Goal: Task Accomplishment & Management: Manage account settings

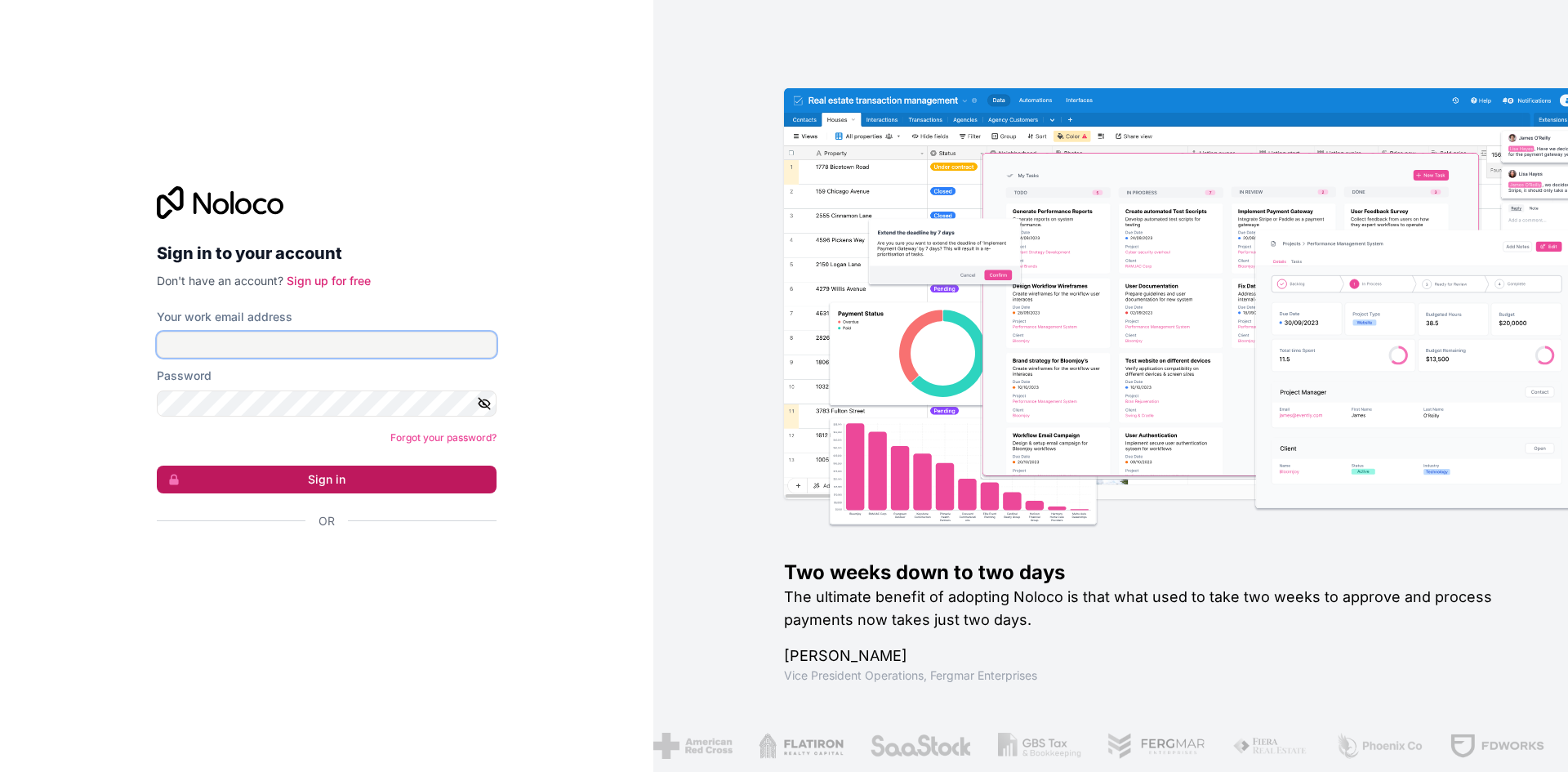
type input "**********"
click at [323, 480] on button "Sign in" at bounding box center [327, 480] width 340 height 28
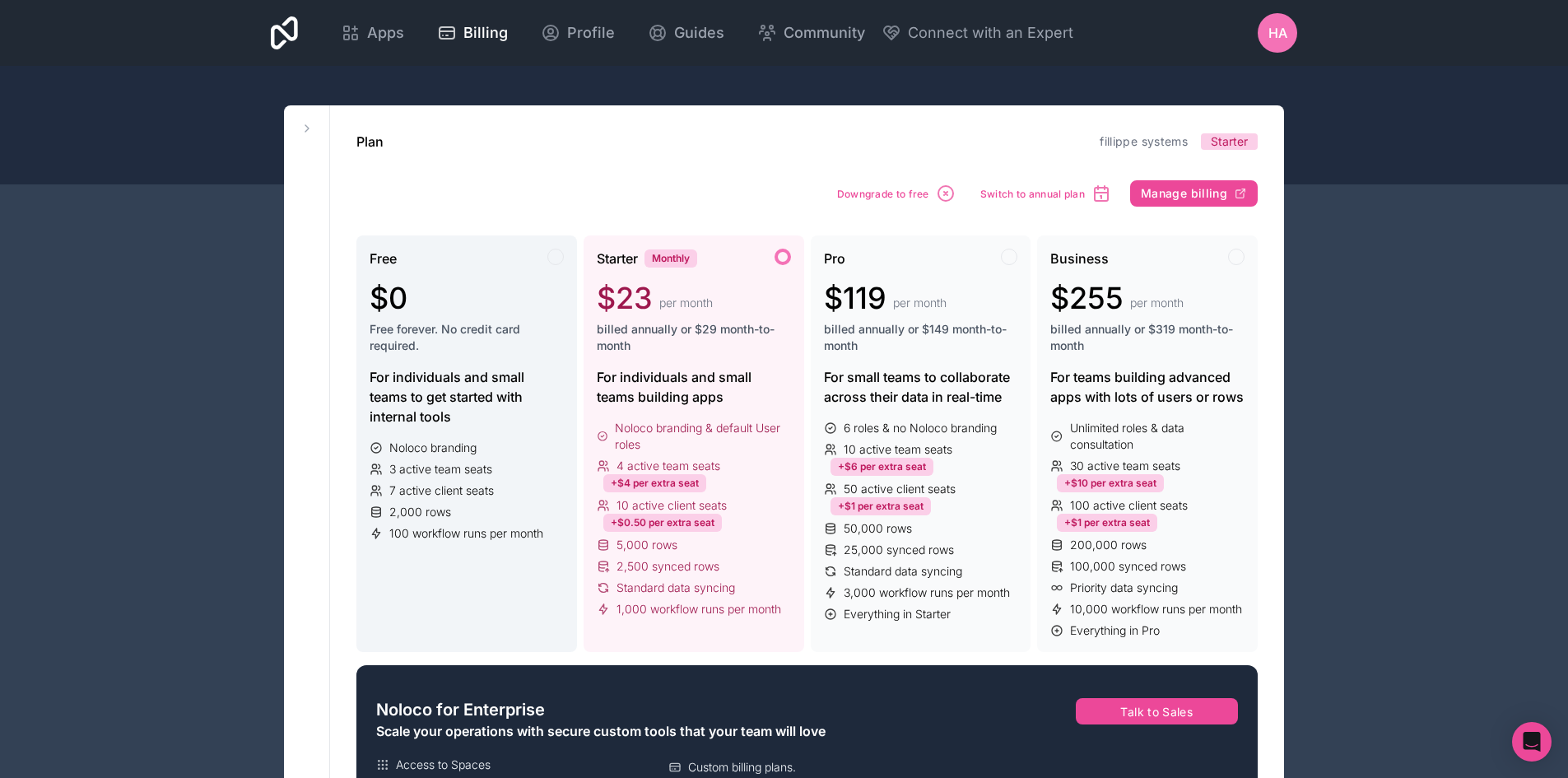
click at [517, 265] on div "Free" at bounding box center [466, 258] width 195 height 20
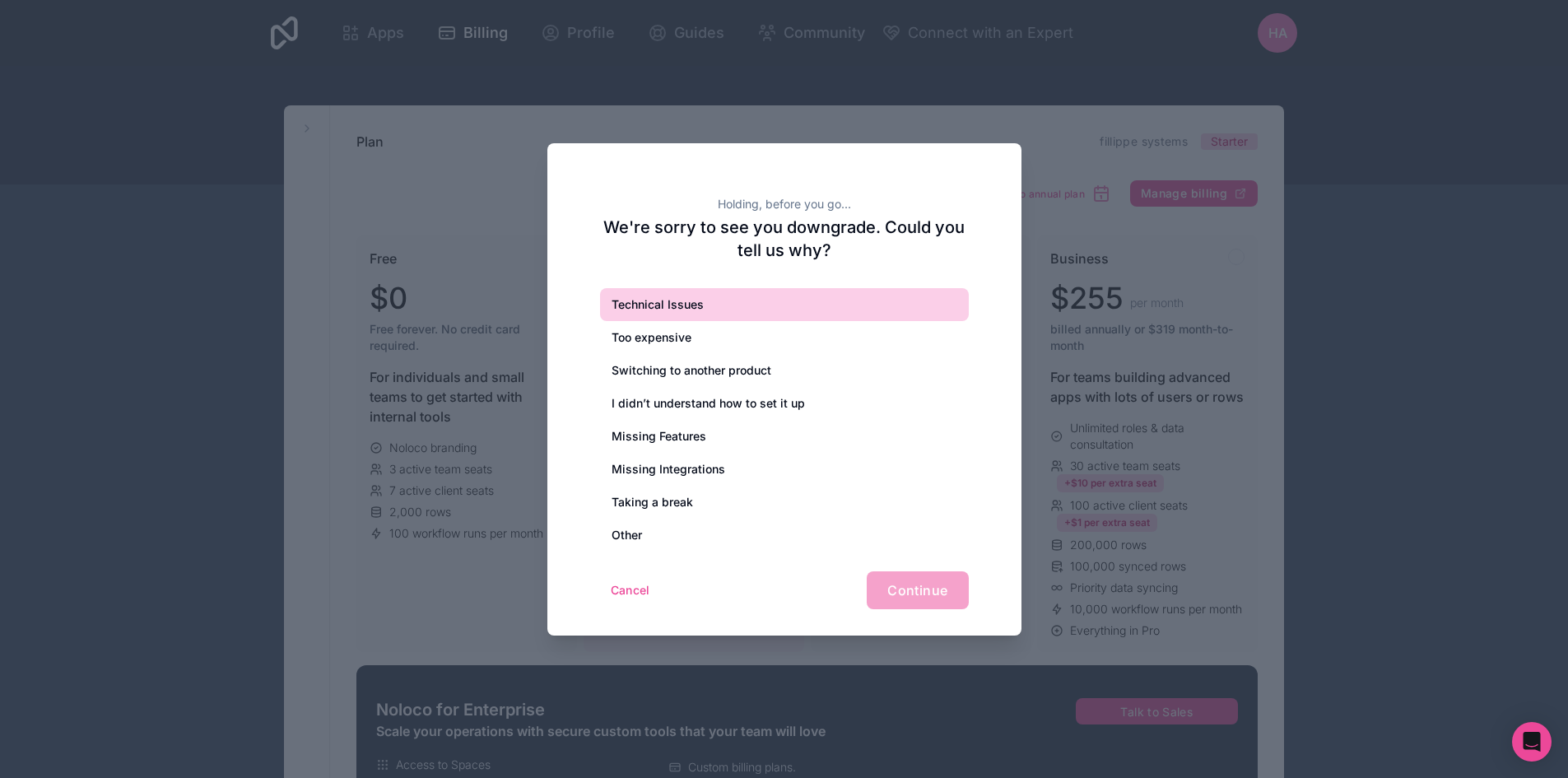
click at [723, 311] on div "Technical Issues" at bounding box center [784, 305] width 368 height 33
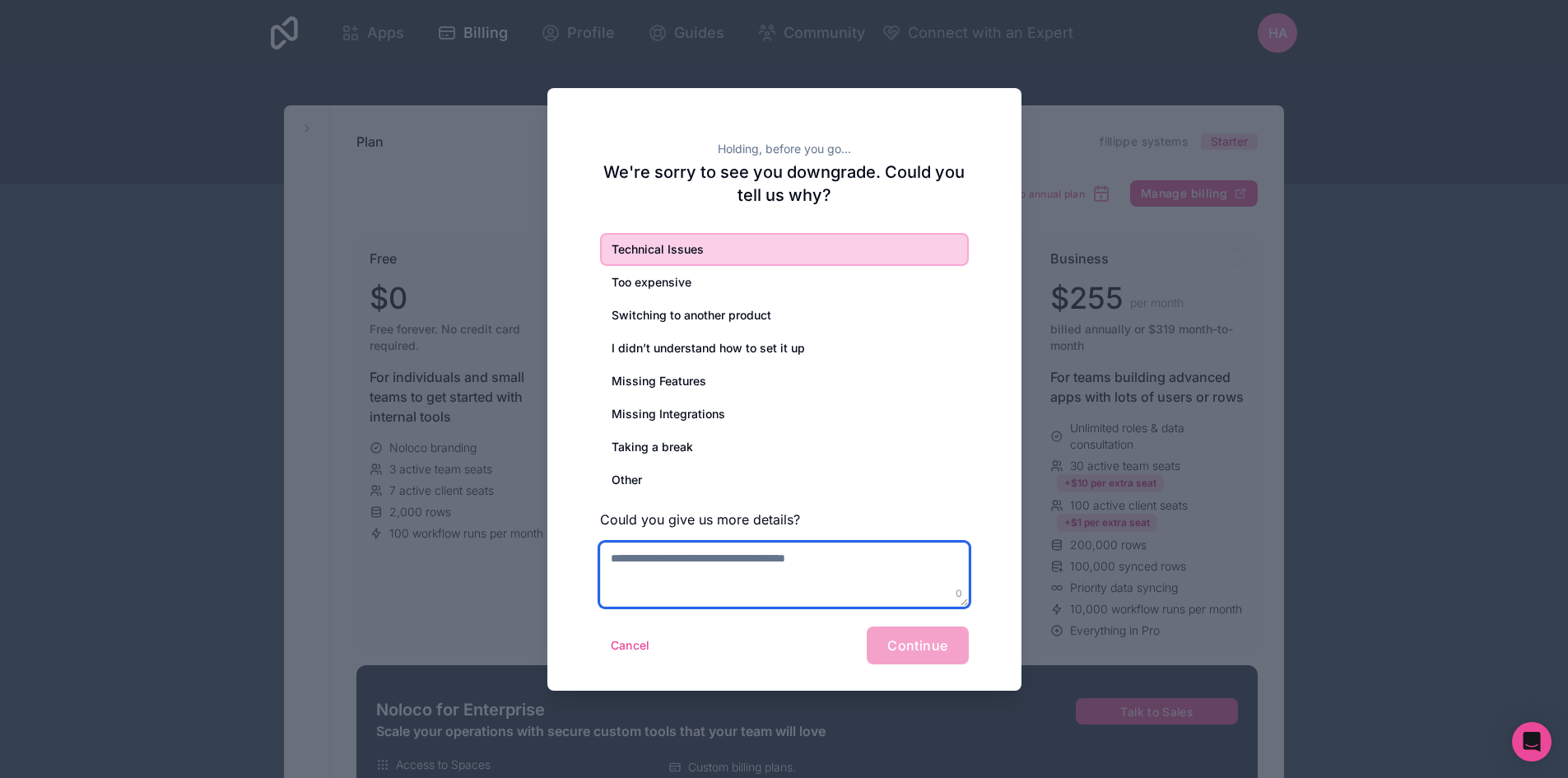
click at [716, 566] on textarea at bounding box center [784, 574] width 368 height 65
click at [749, 570] on textarea "*****" at bounding box center [784, 574] width 368 height 65
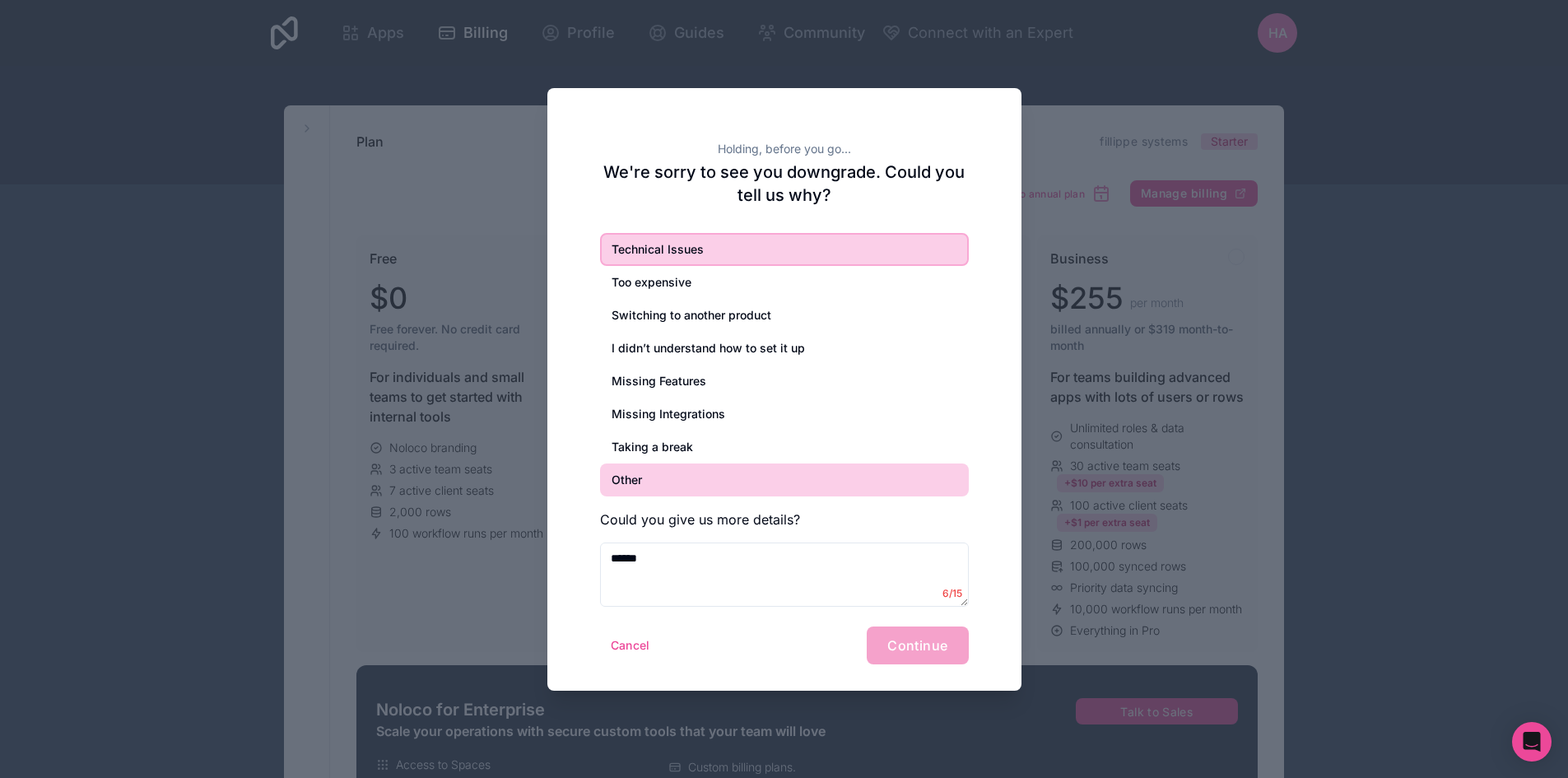
click at [613, 476] on div "Other" at bounding box center [784, 480] width 368 height 33
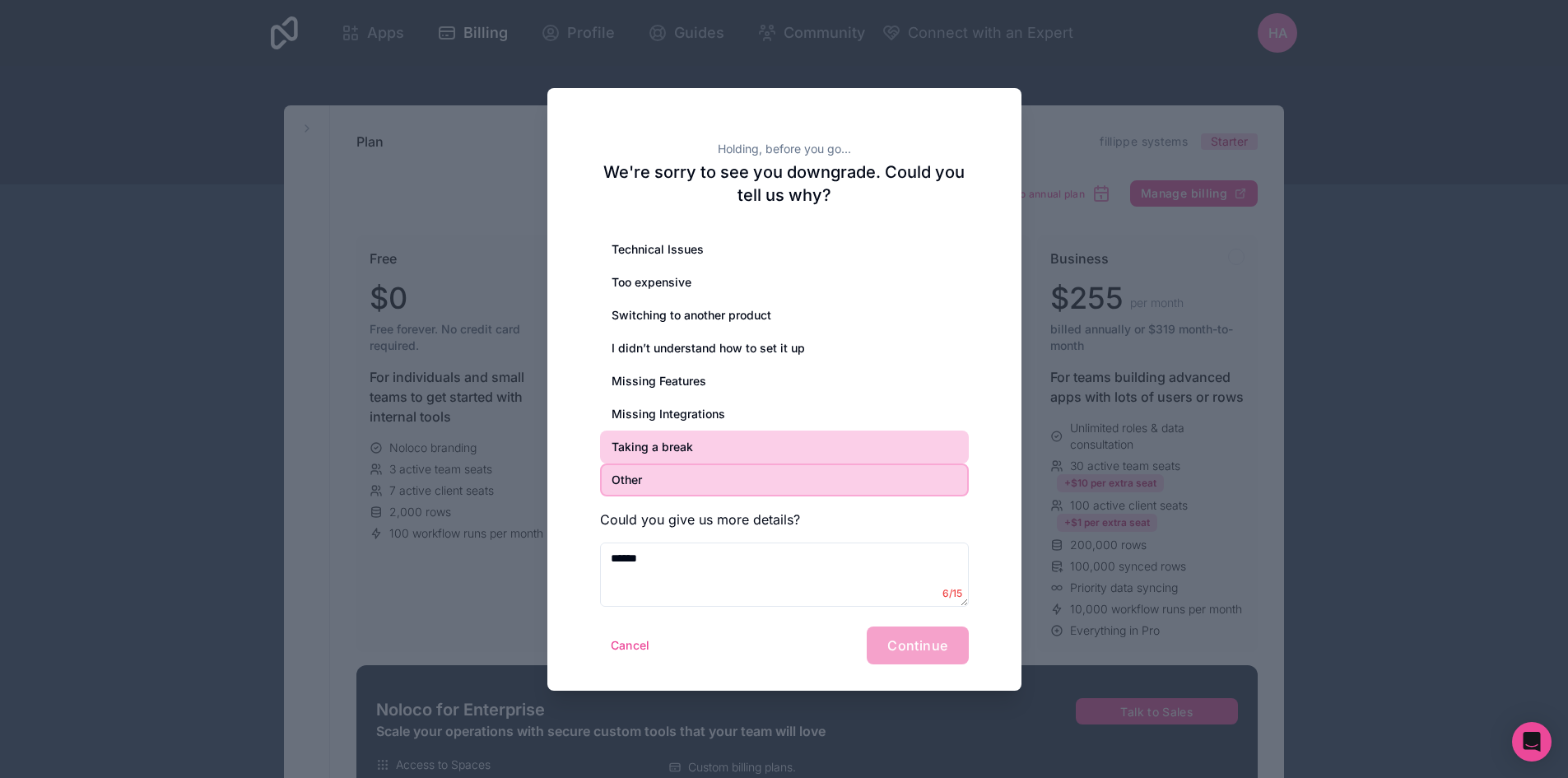
click at [689, 441] on div "Taking a break" at bounding box center [784, 447] width 368 height 33
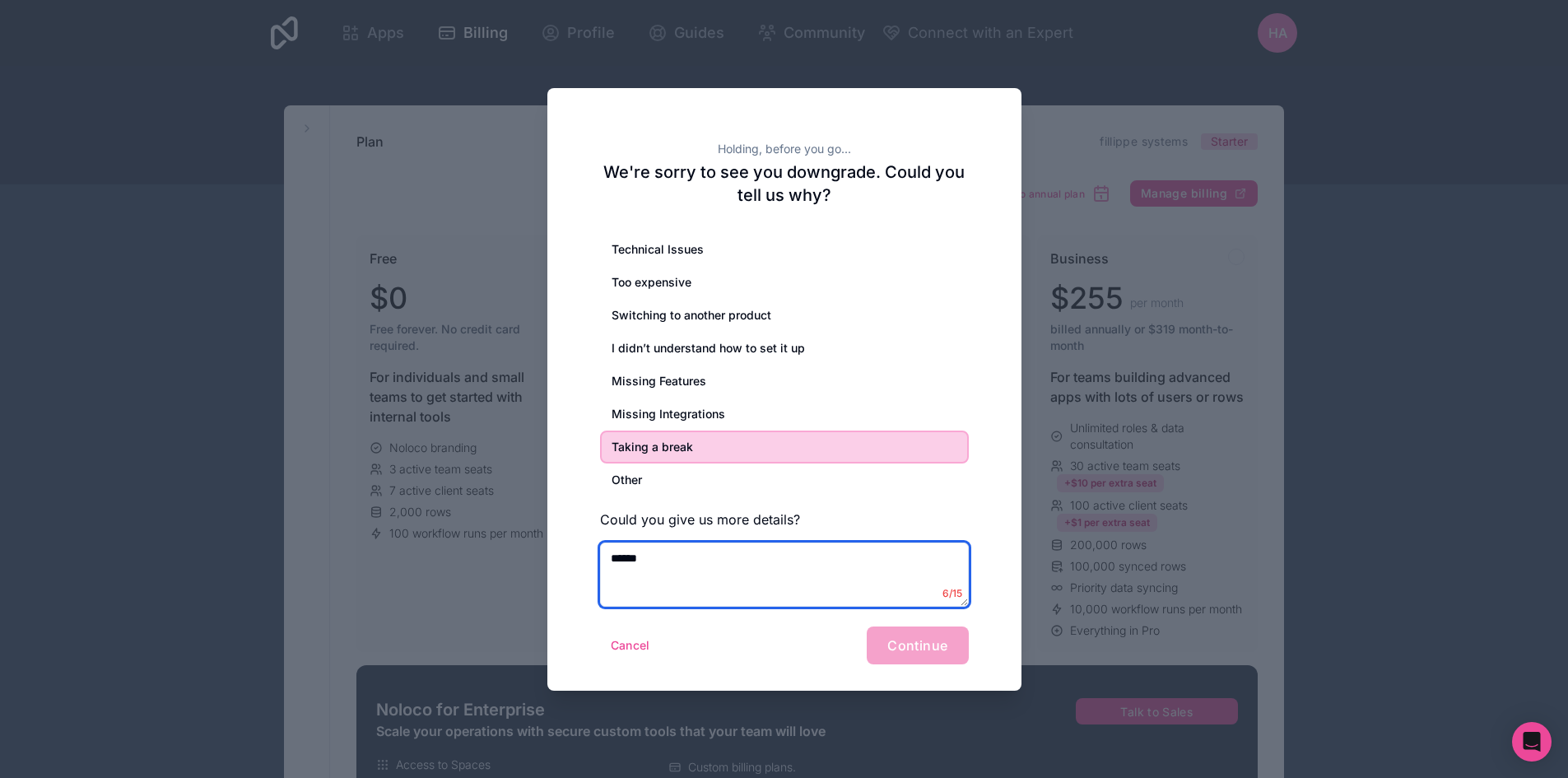
click at [677, 559] on textarea "*****" at bounding box center [784, 574] width 368 height 65
click at [636, 559] on textarea "**********" at bounding box center [784, 574] width 368 height 65
type textarea "**********"
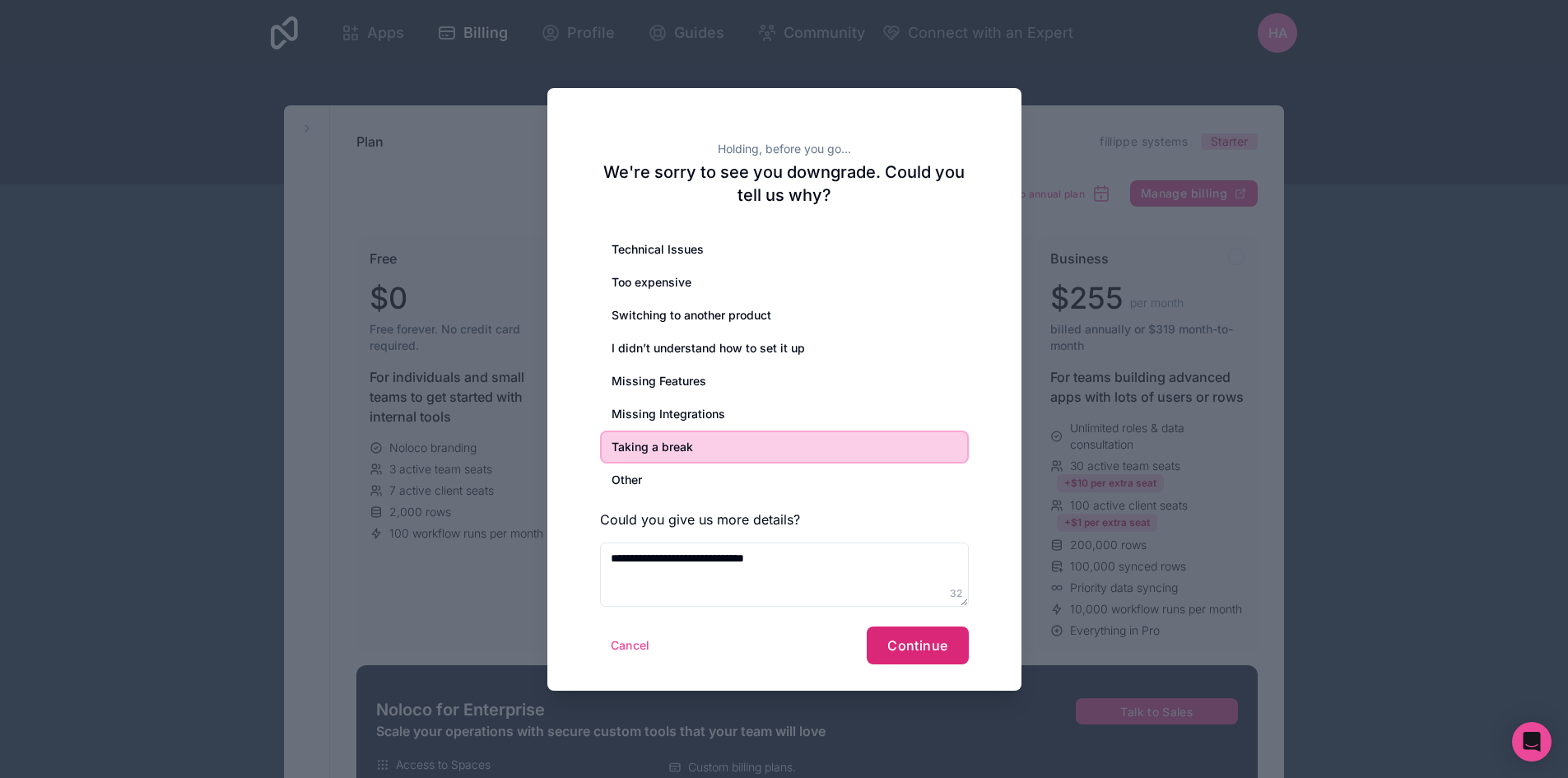
click at [913, 650] on span "Continue" at bounding box center [917, 646] width 60 height 17
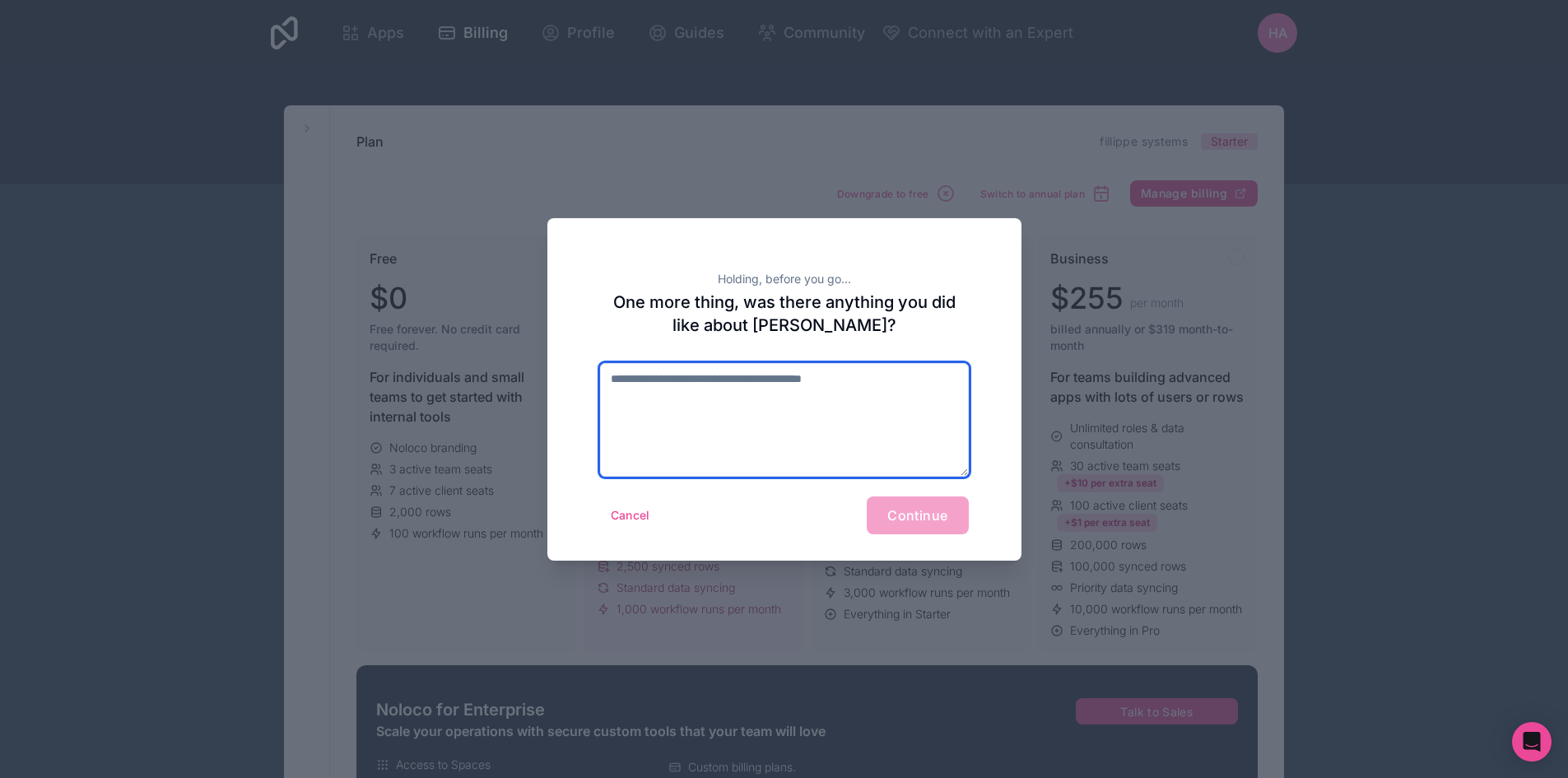
click at [807, 420] on textarea at bounding box center [784, 420] width 368 height 113
type textarea "***"
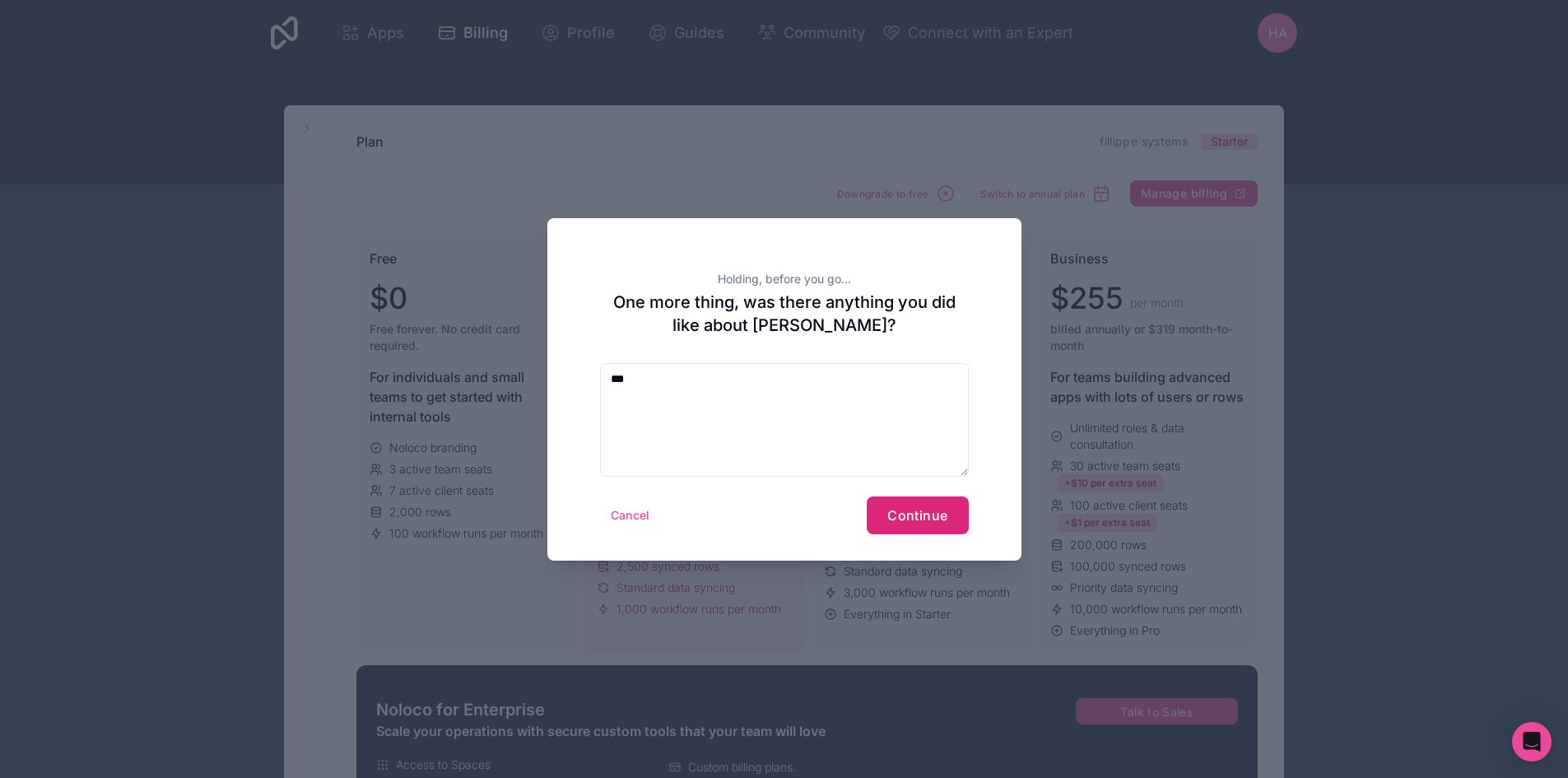
click at [918, 532] on button "Continue" at bounding box center [917, 516] width 101 height 38
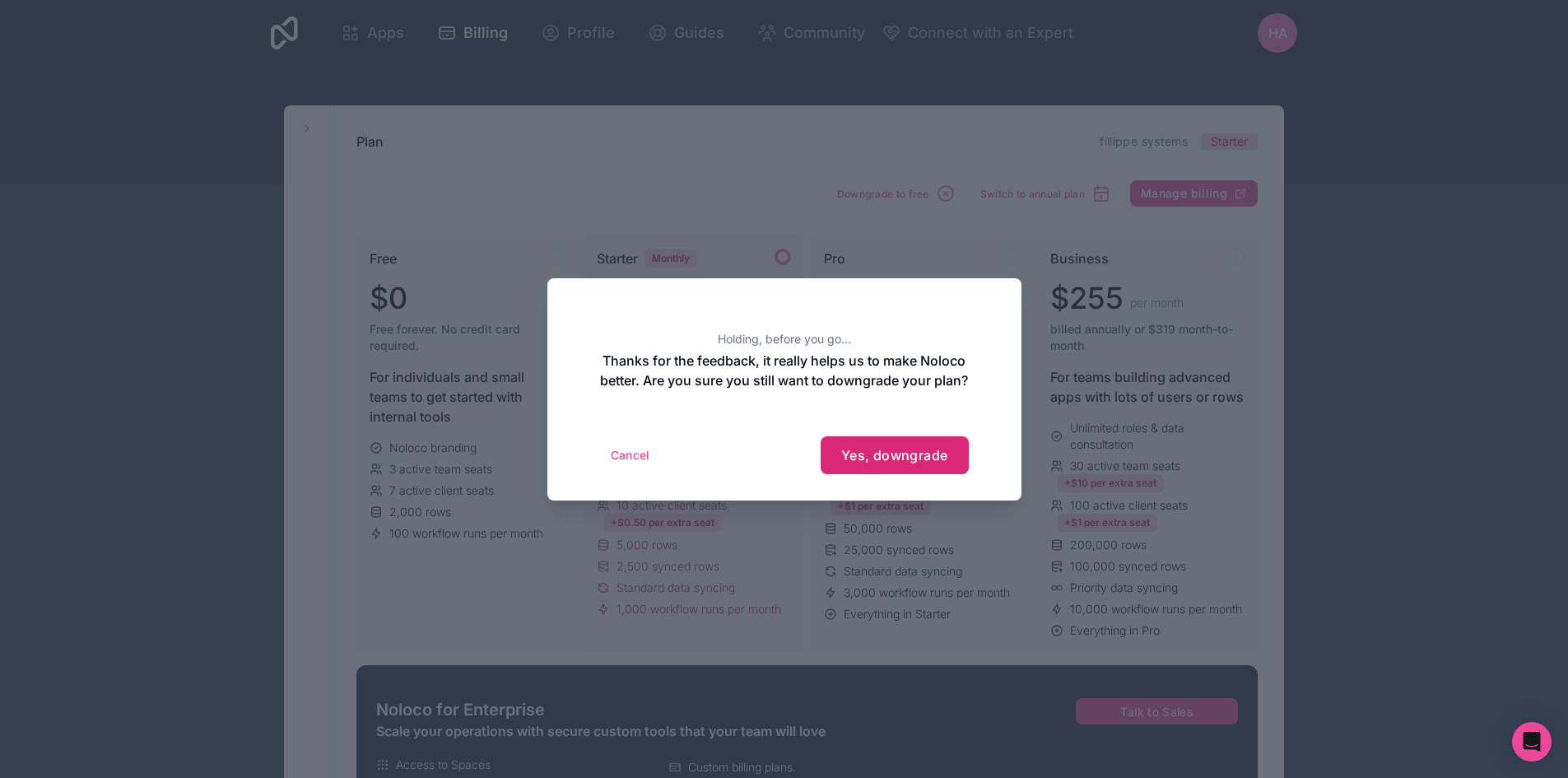
click at [892, 463] on span "Yes, downgrade" at bounding box center [894, 455] width 107 height 17
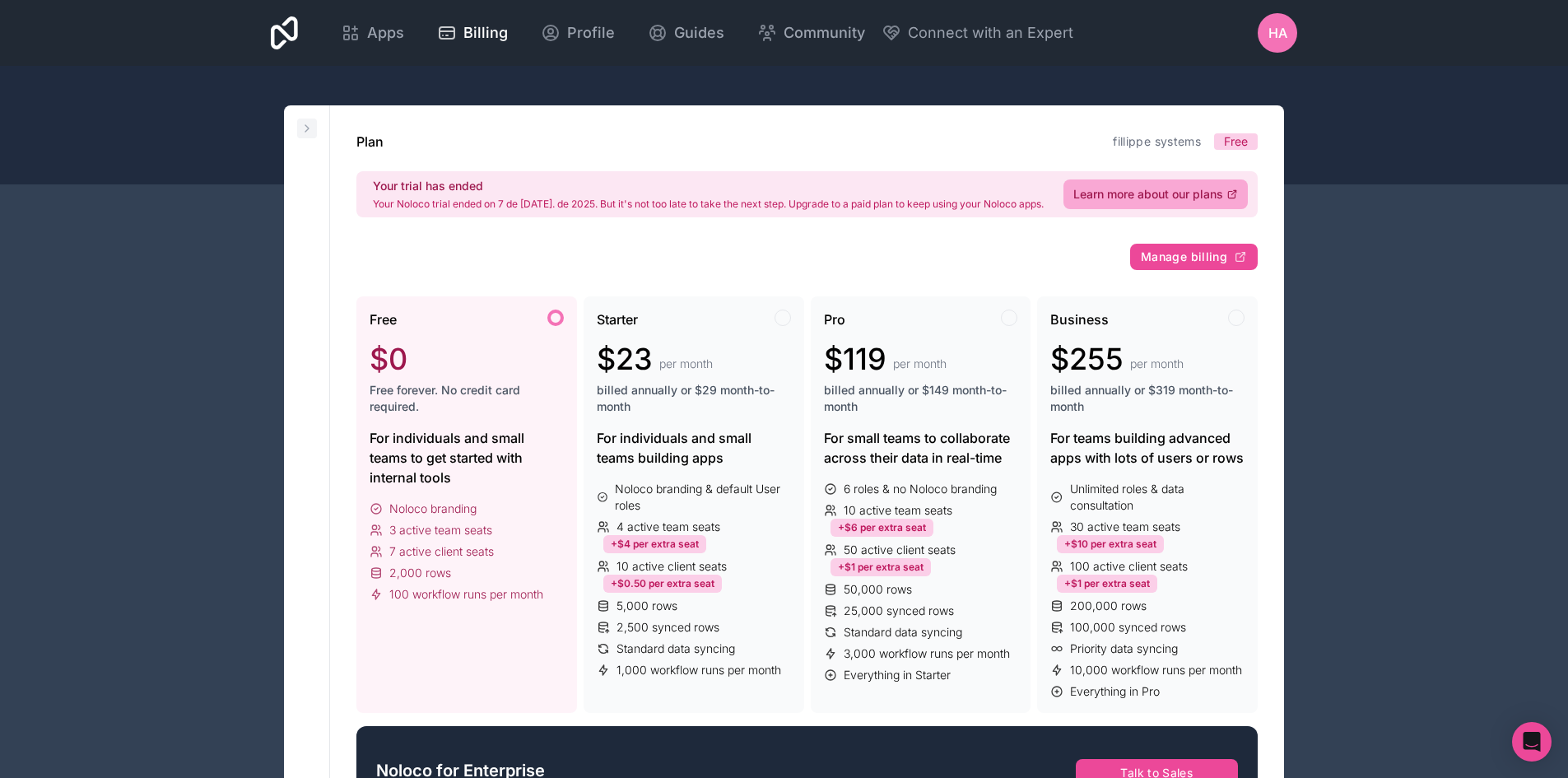
click at [305, 128] on icon at bounding box center [307, 128] width 13 height 13
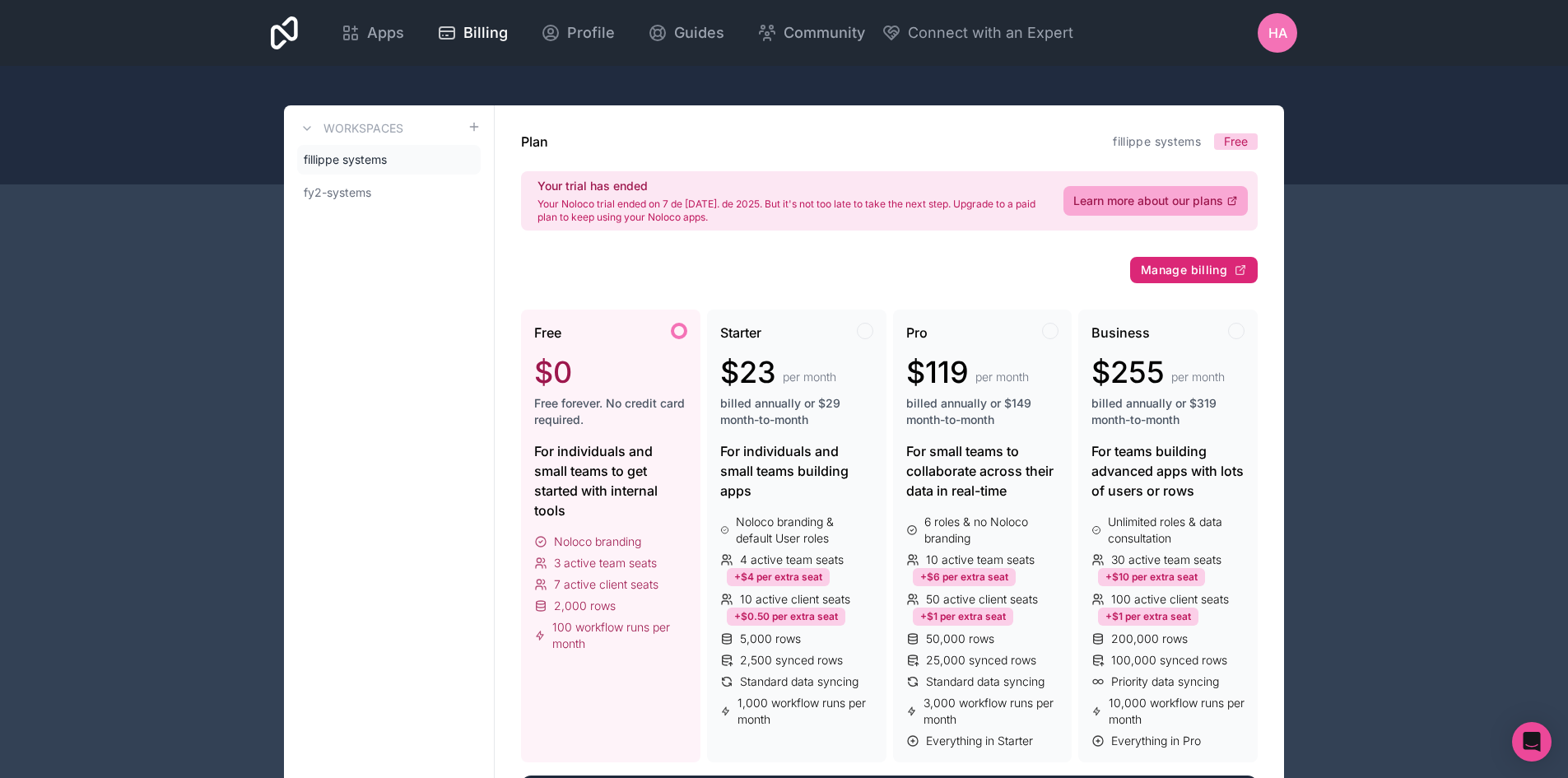
click at [1190, 271] on span "Manage billing" at bounding box center [1184, 270] width 86 height 15
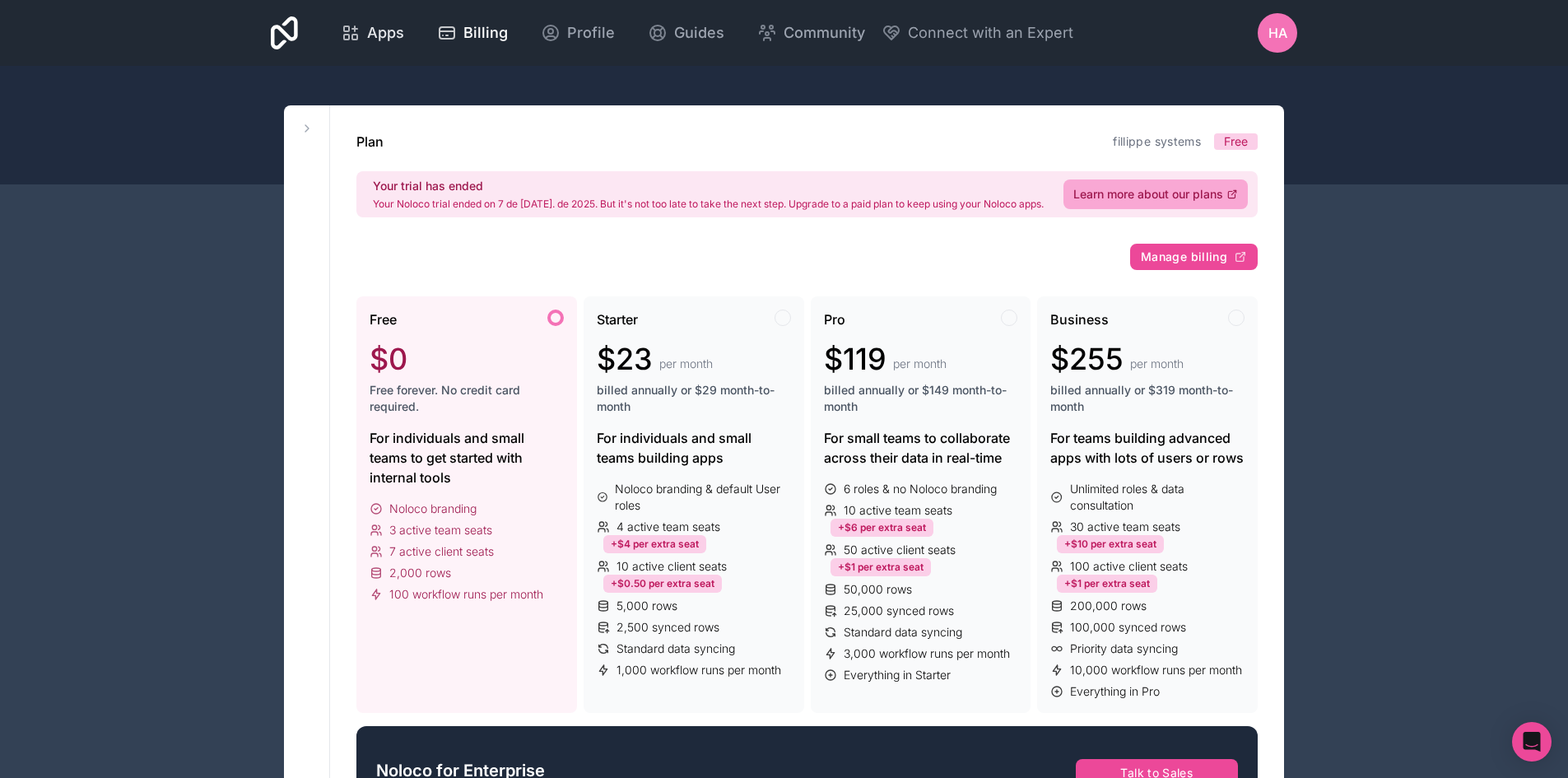
click at [387, 43] on span "Apps" at bounding box center [385, 33] width 37 height 23
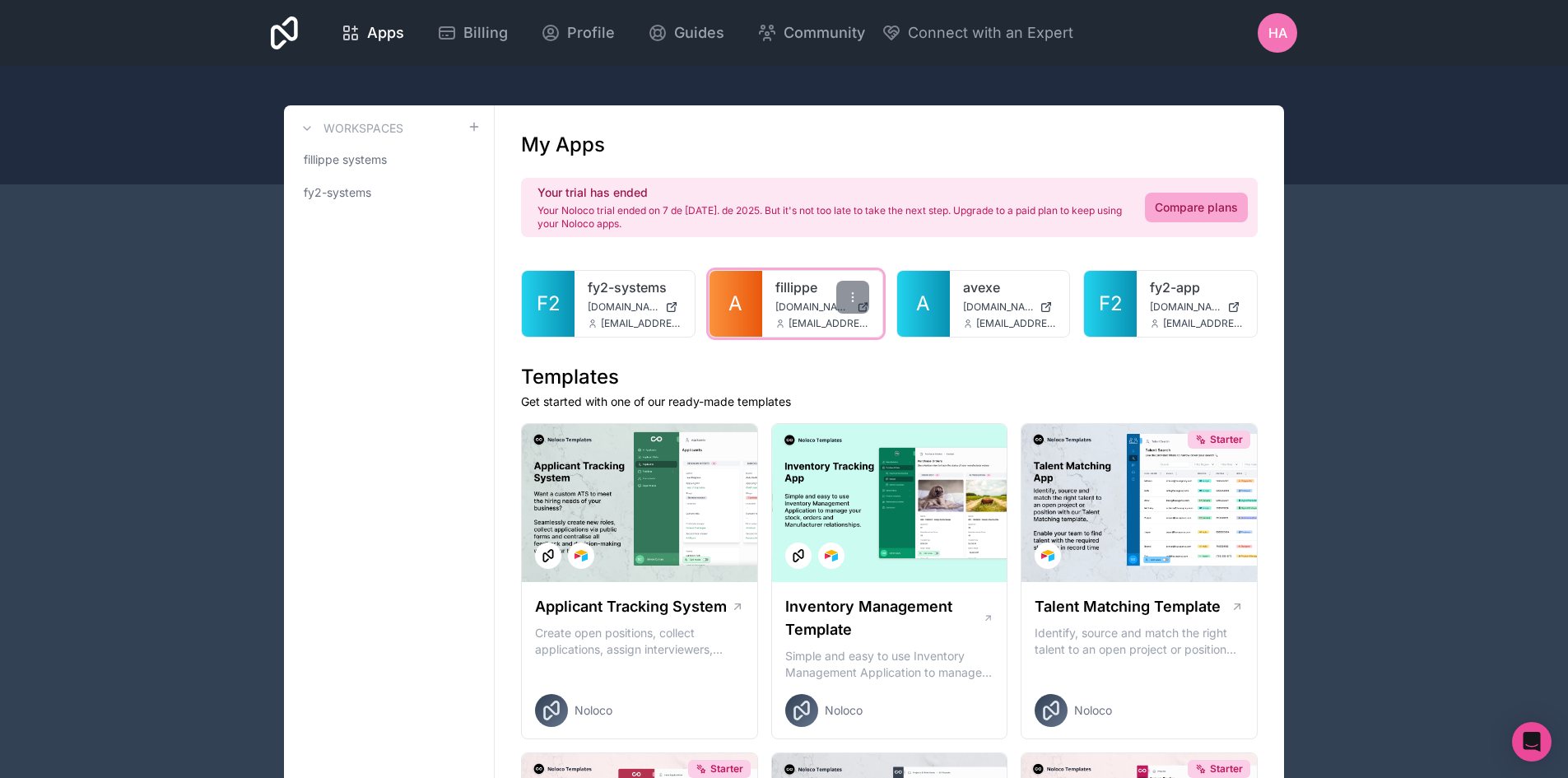
click at [808, 291] on link "fillippe" at bounding box center [822, 287] width 94 height 20
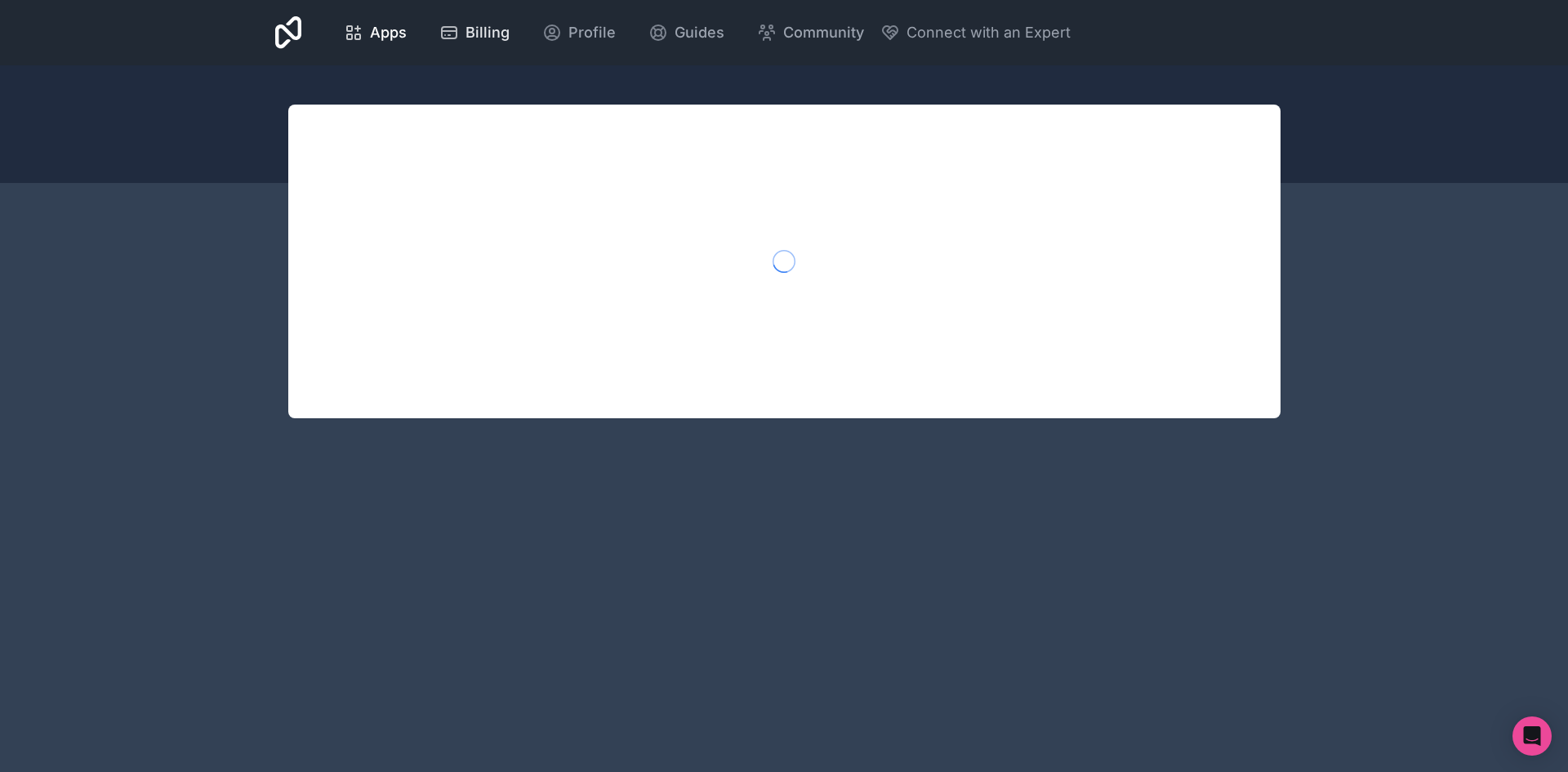
click at [508, 29] on link "Billing" at bounding box center [474, 33] width 96 height 36
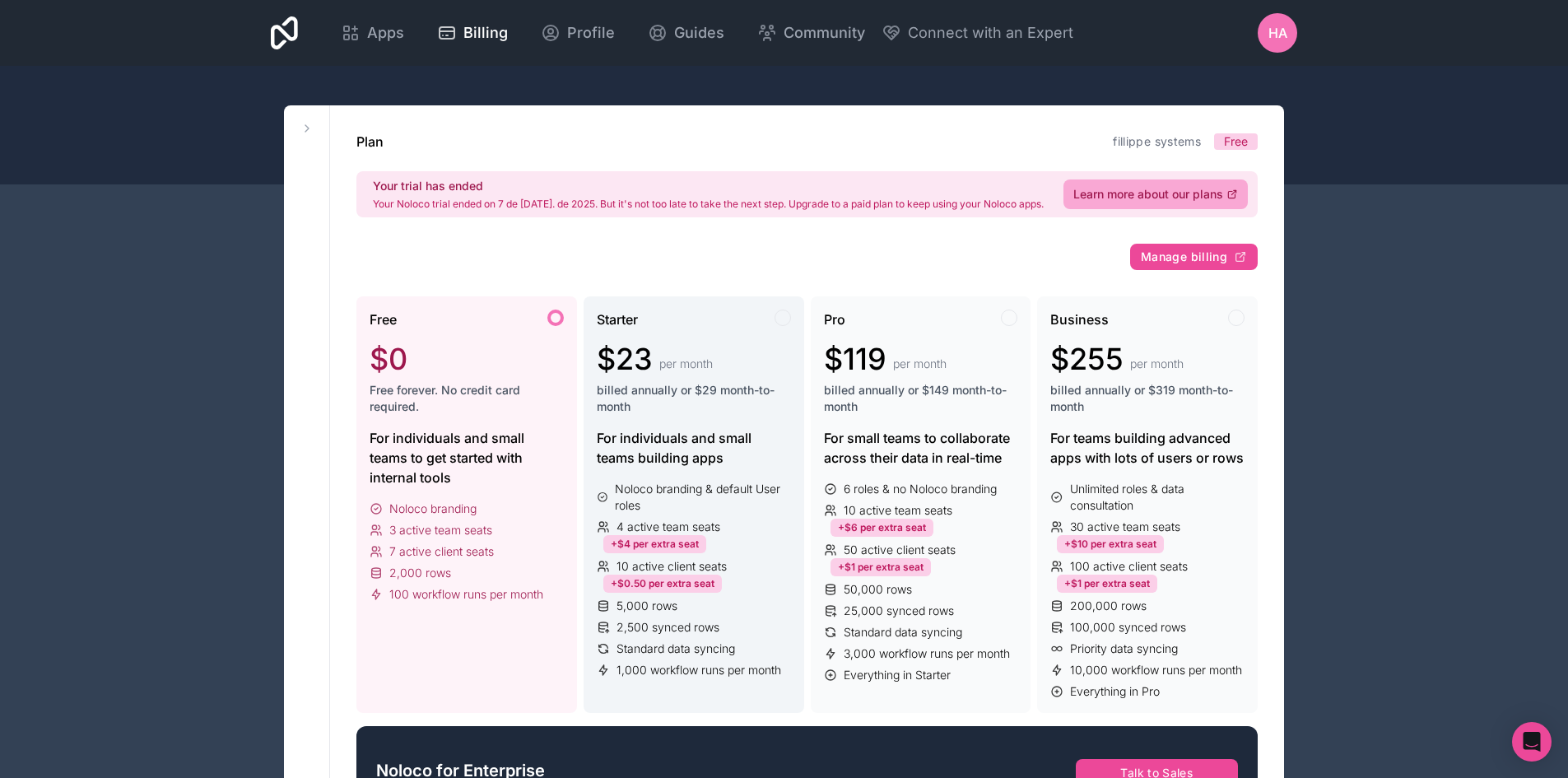
scroll to position [82, 0]
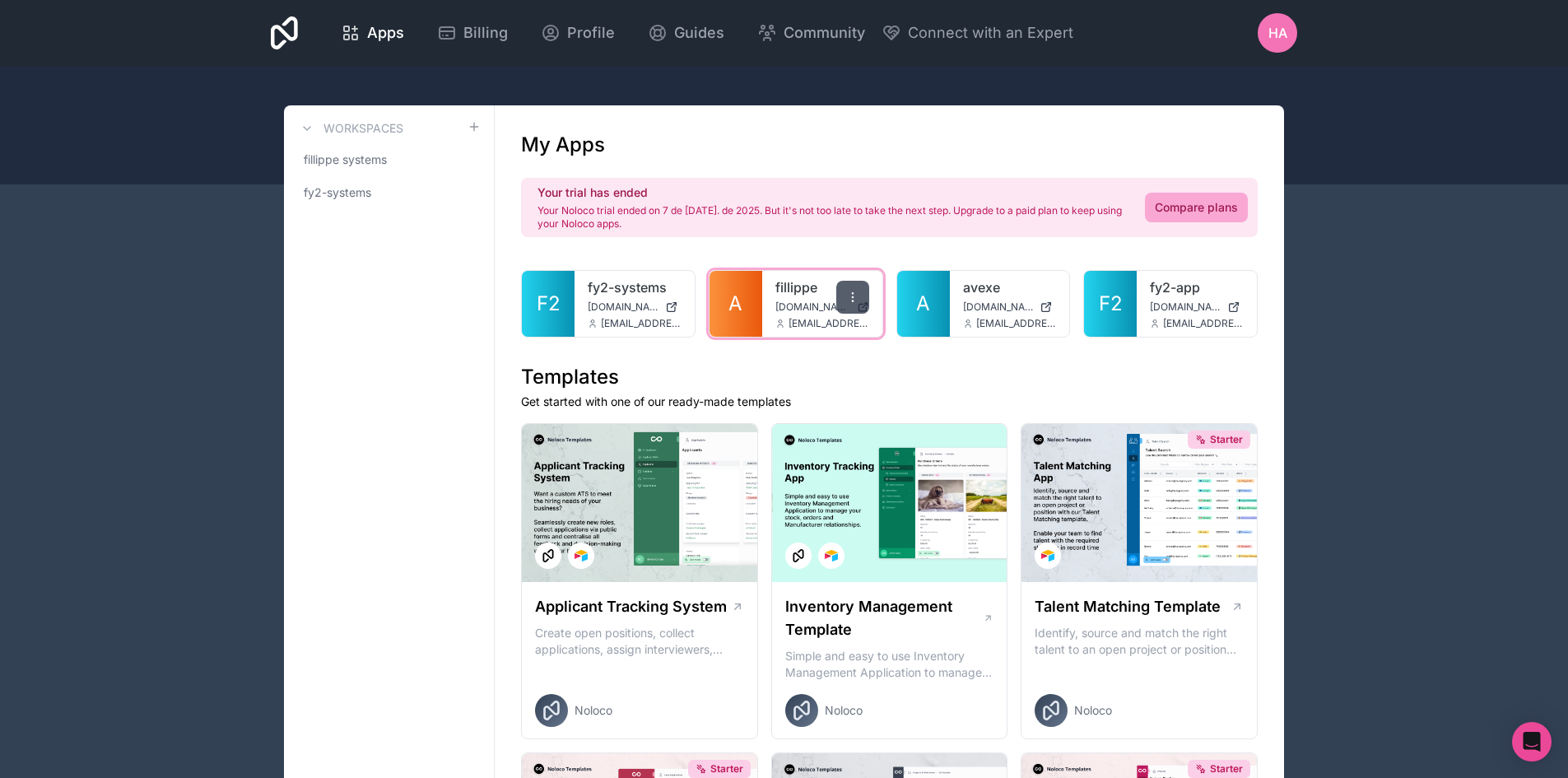
click at [839, 305] on div at bounding box center [853, 297] width 33 height 33
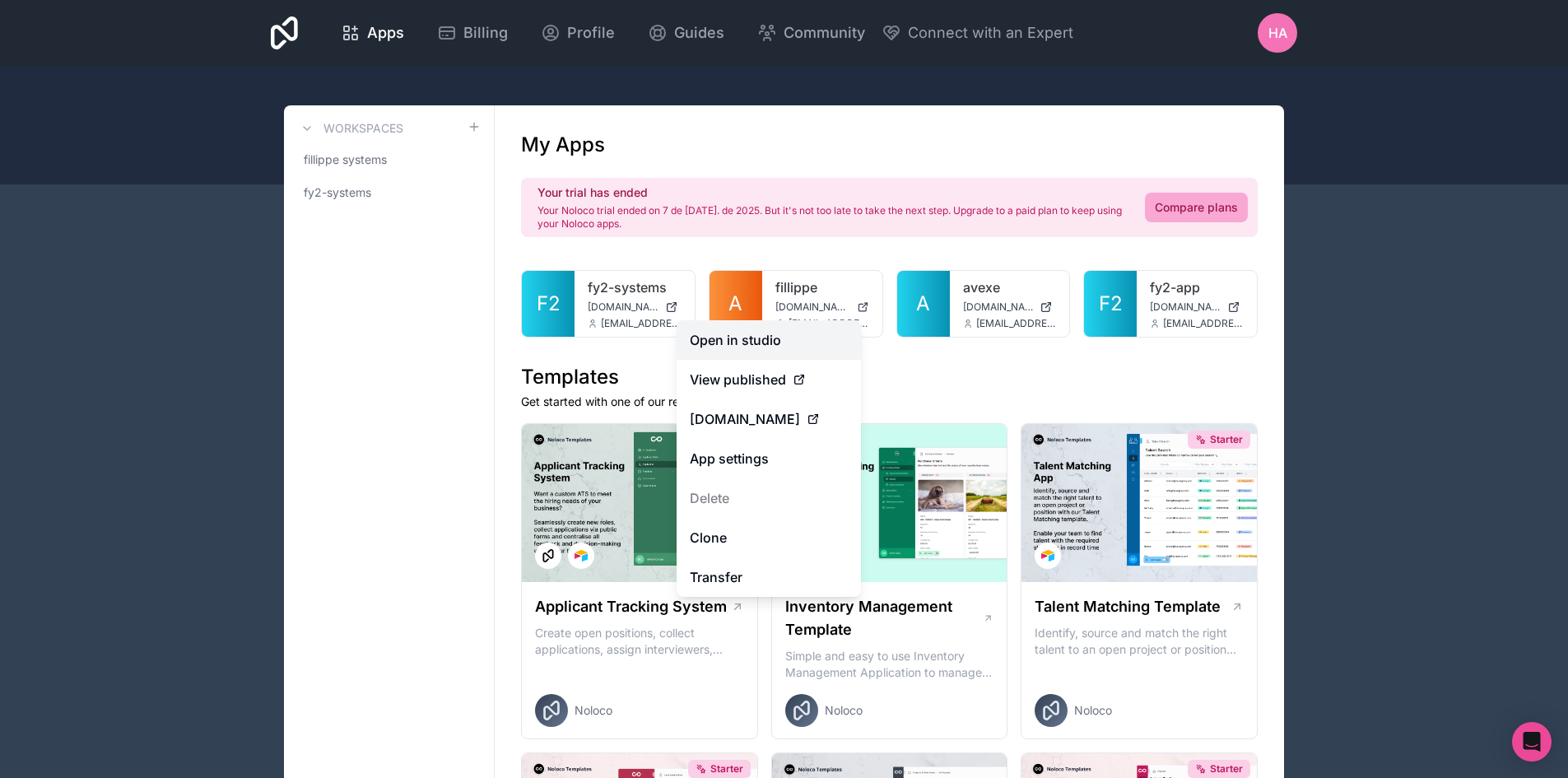
click at [734, 335] on link "Open in studio" at bounding box center [768, 340] width 185 height 40
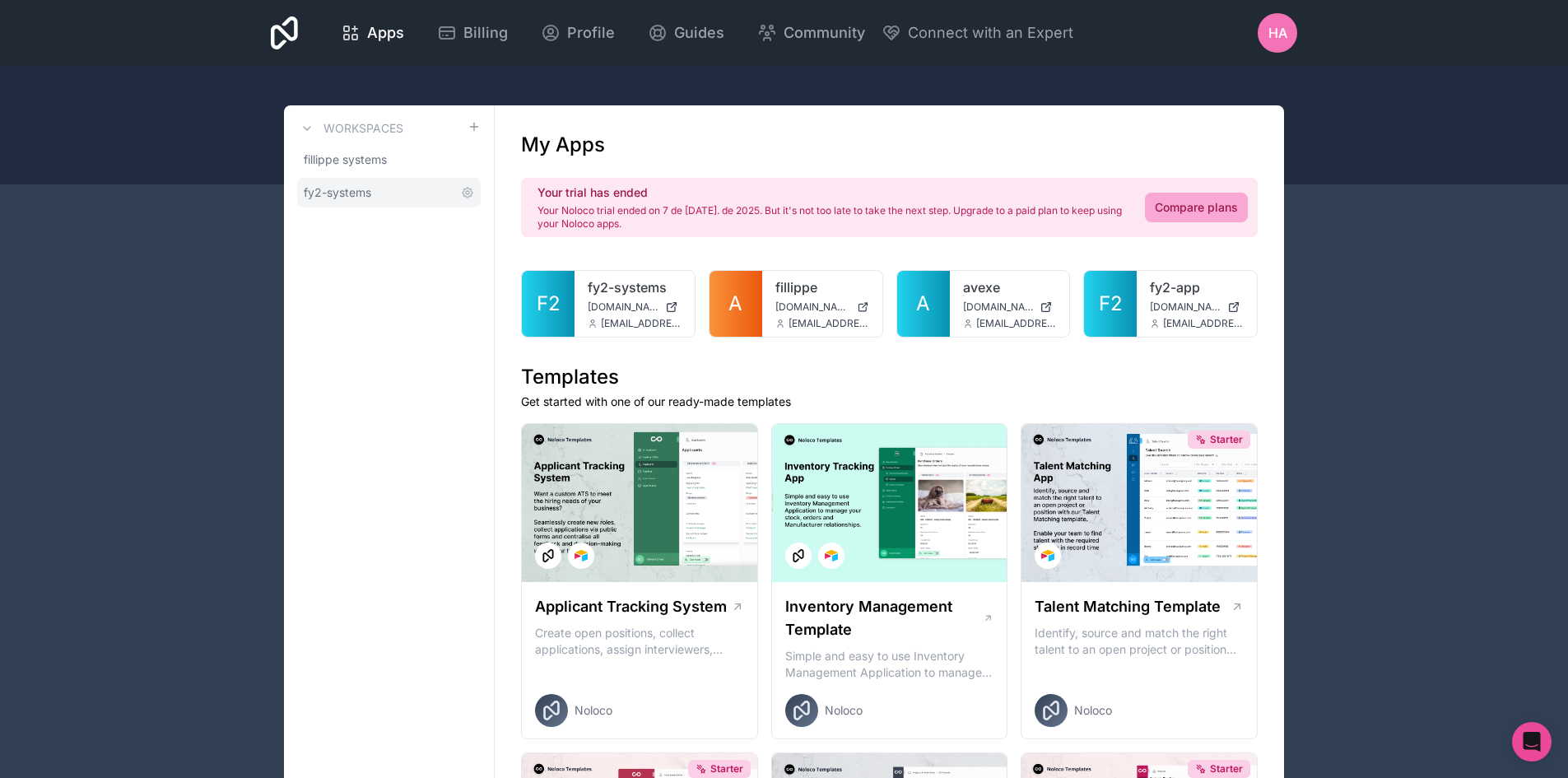
click at [401, 194] on link "fy2-systems" at bounding box center [389, 193] width 184 height 30
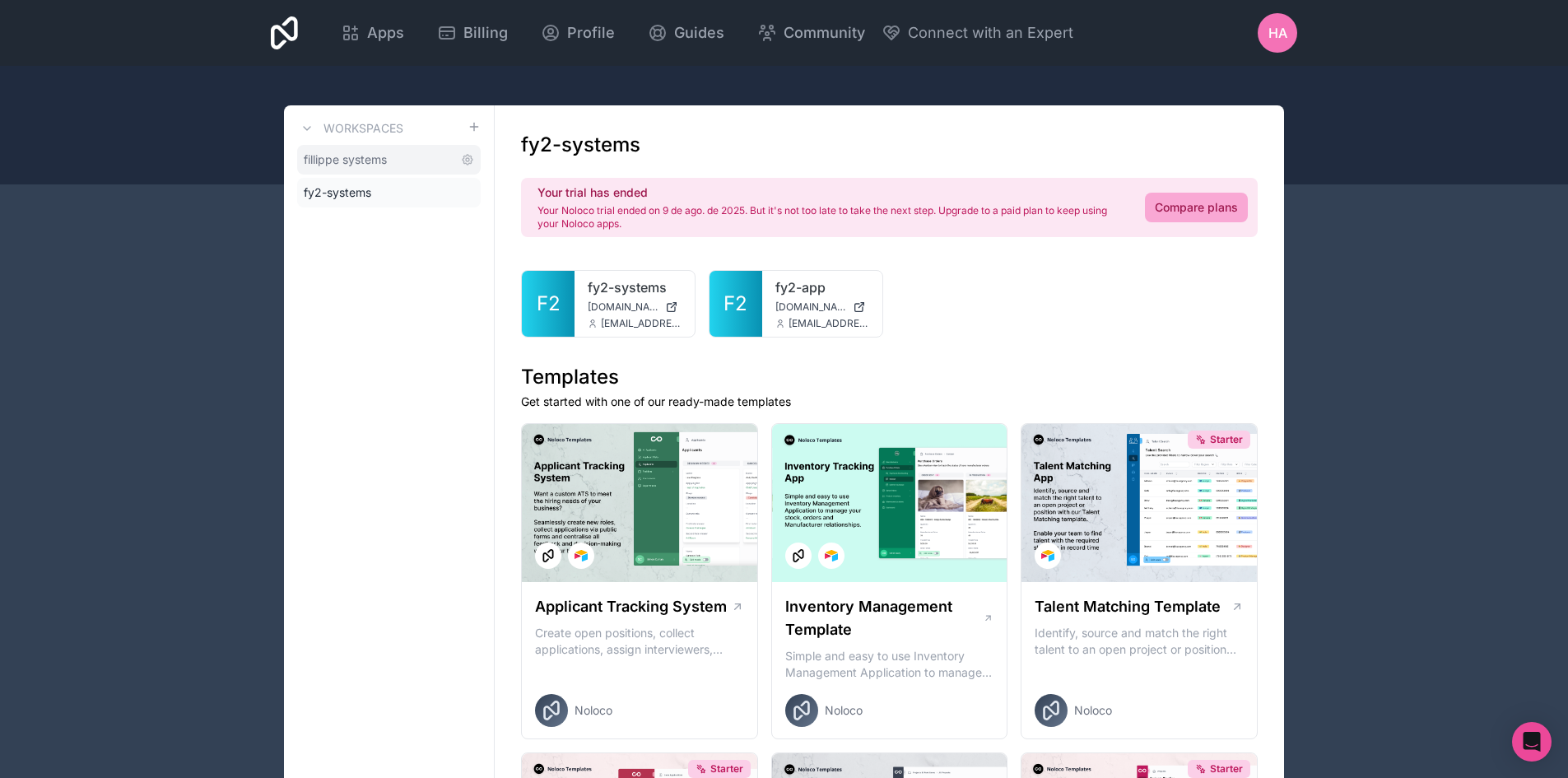
click at [402, 170] on link "fillippe systems" at bounding box center [389, 160] width 184 height 30
click at [322, 190] on span "fy2-systems" at bounding box center [338, 193] width 68 height 17
click at [360, 157] on span "fillippe systems" at bounding box center [345, 160] width 83 height 17
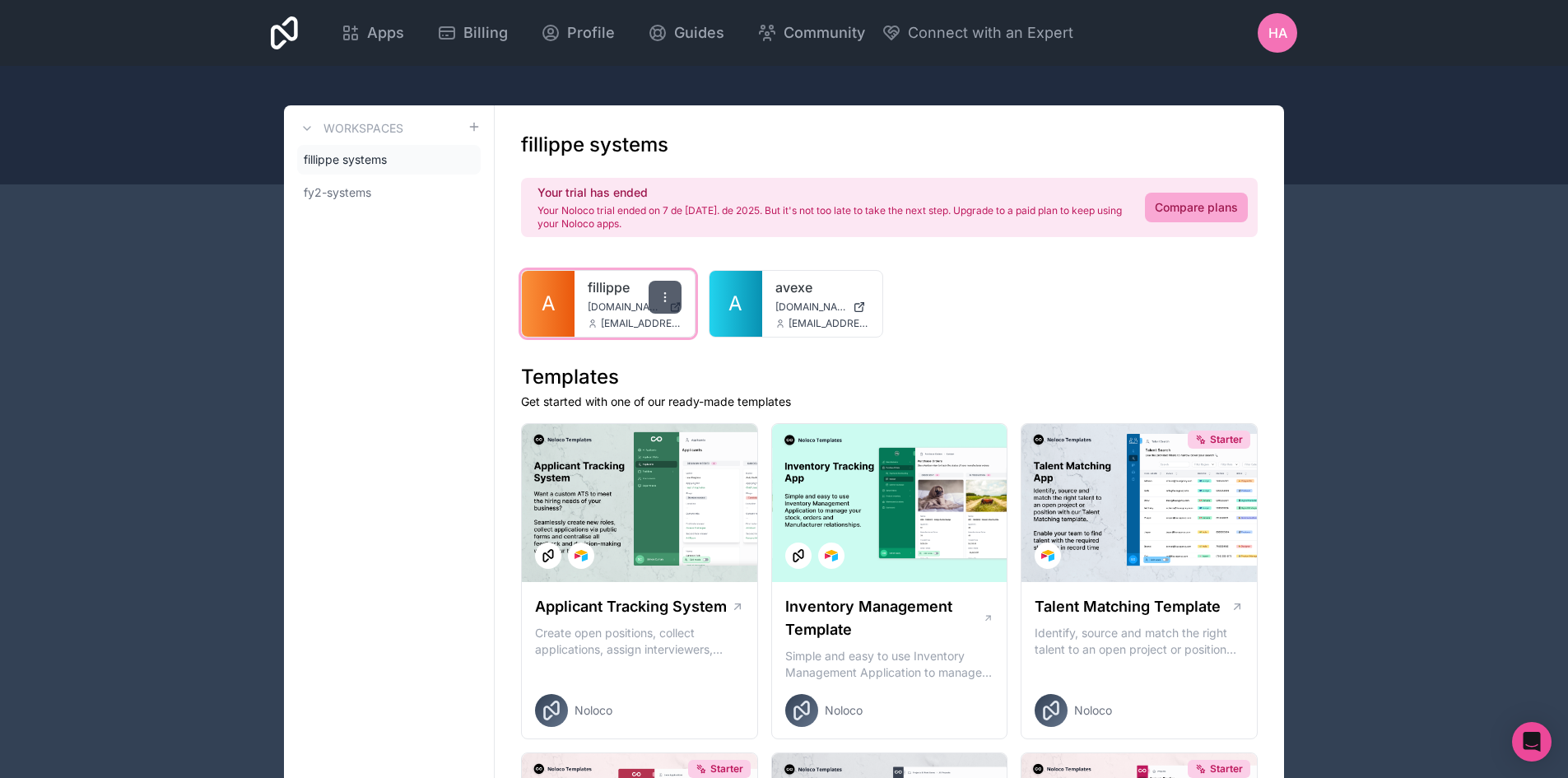
click at [667, 289] on div at bounding box center [666, 297] width 33 height 33
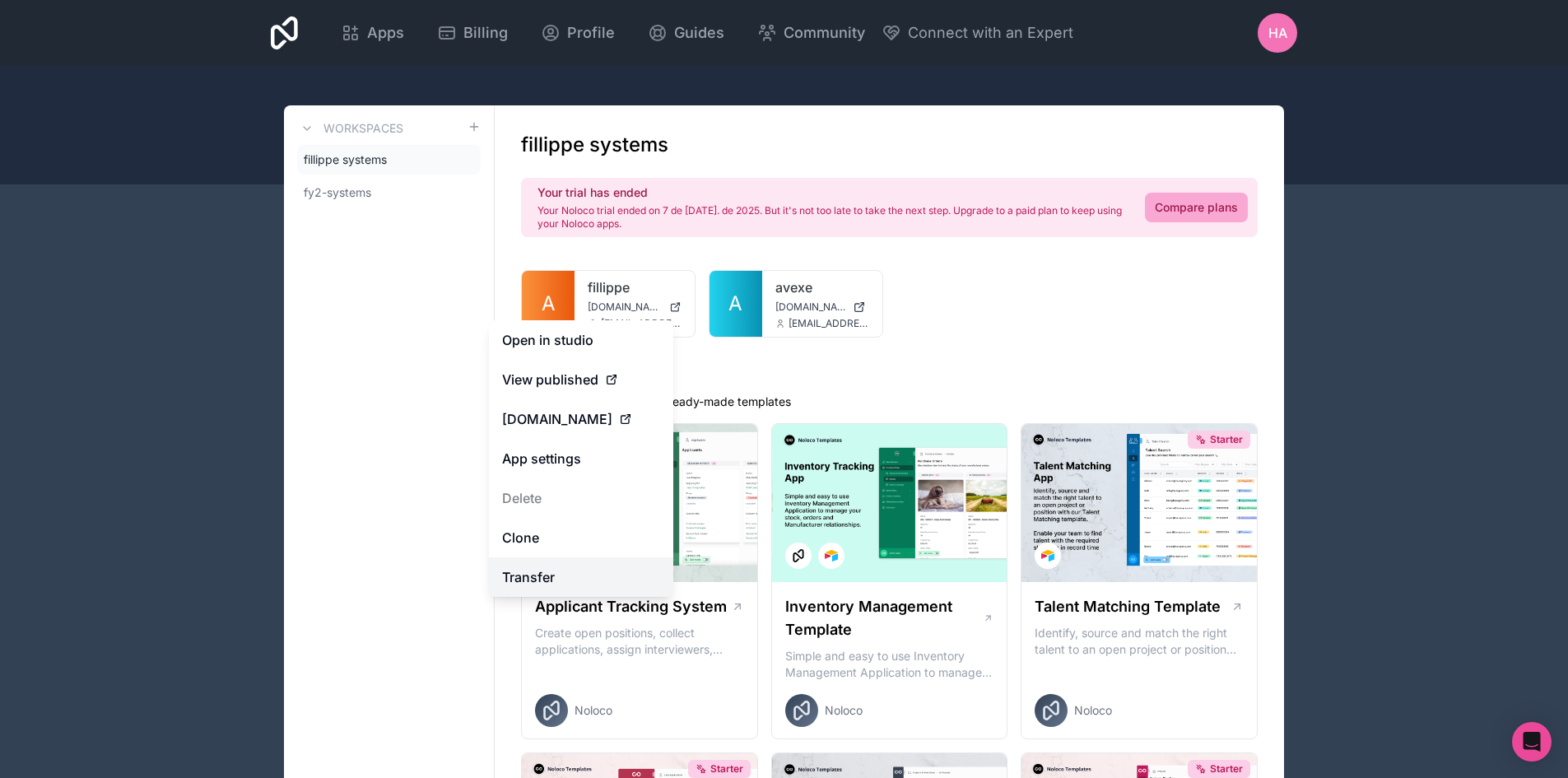
click at [573, 574] on link "Transfer" at bounding box center [581, 577] width 185 height 40
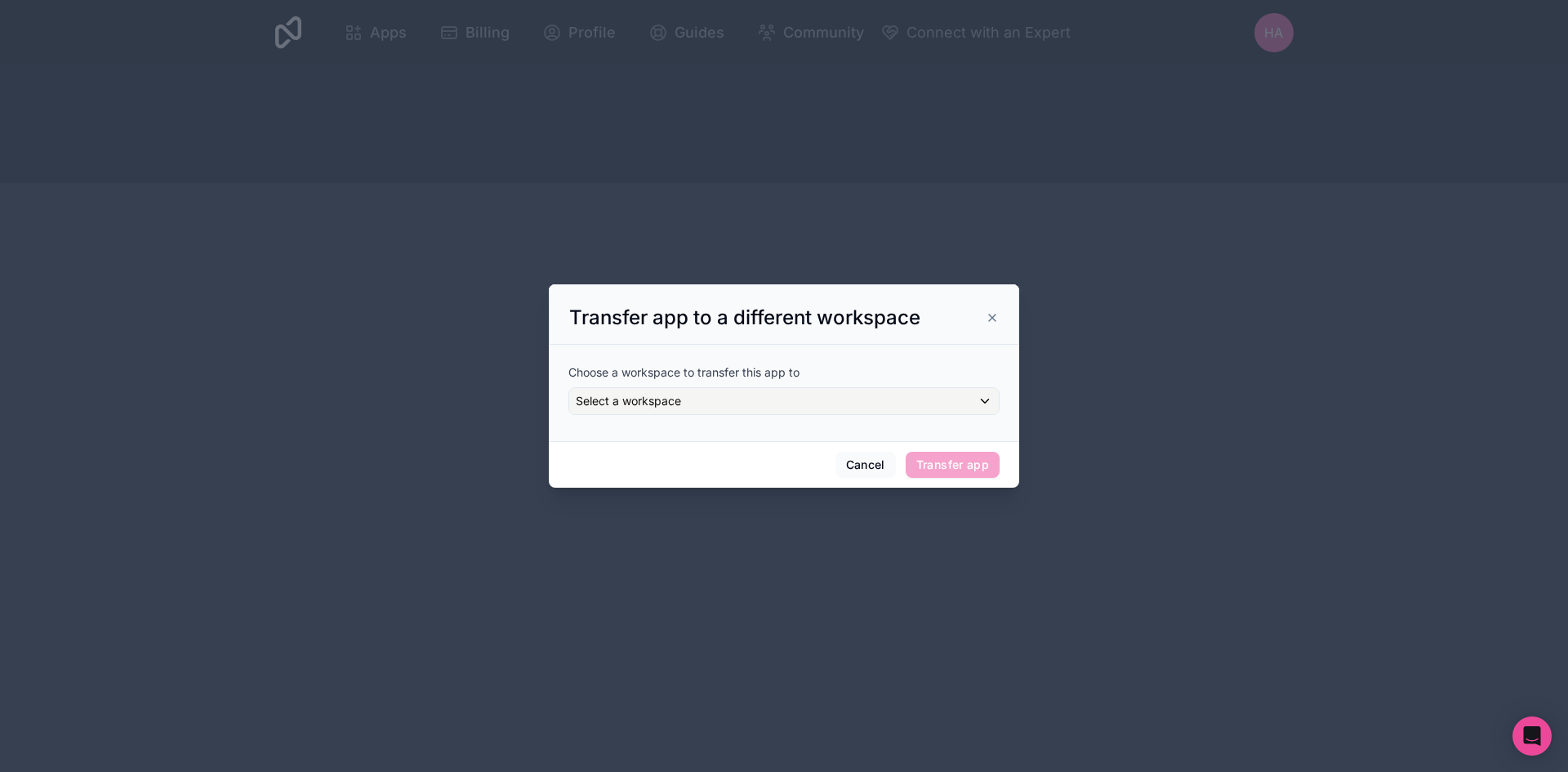
click at [707, 386] on div "Choose a workspace to transfer this app to Select a workspace" at bounding box center [784, 389] width 431 height 51
click at [682, 401] on div "Select a workspace" at bounding box center [784, 401] width 430 height 26
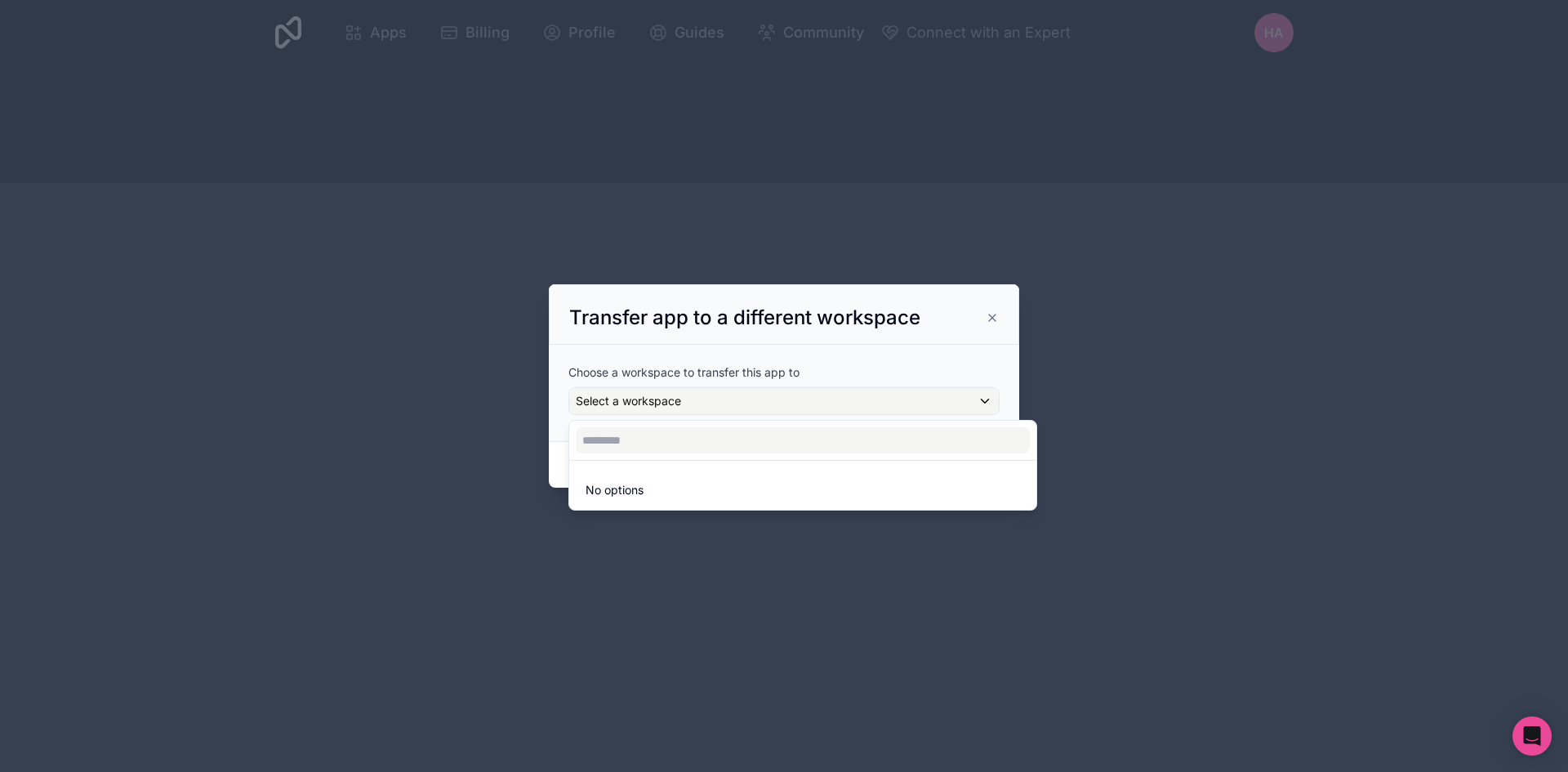
click at [904, 356] on div at bounding box center [784, 386] width 471 height 204
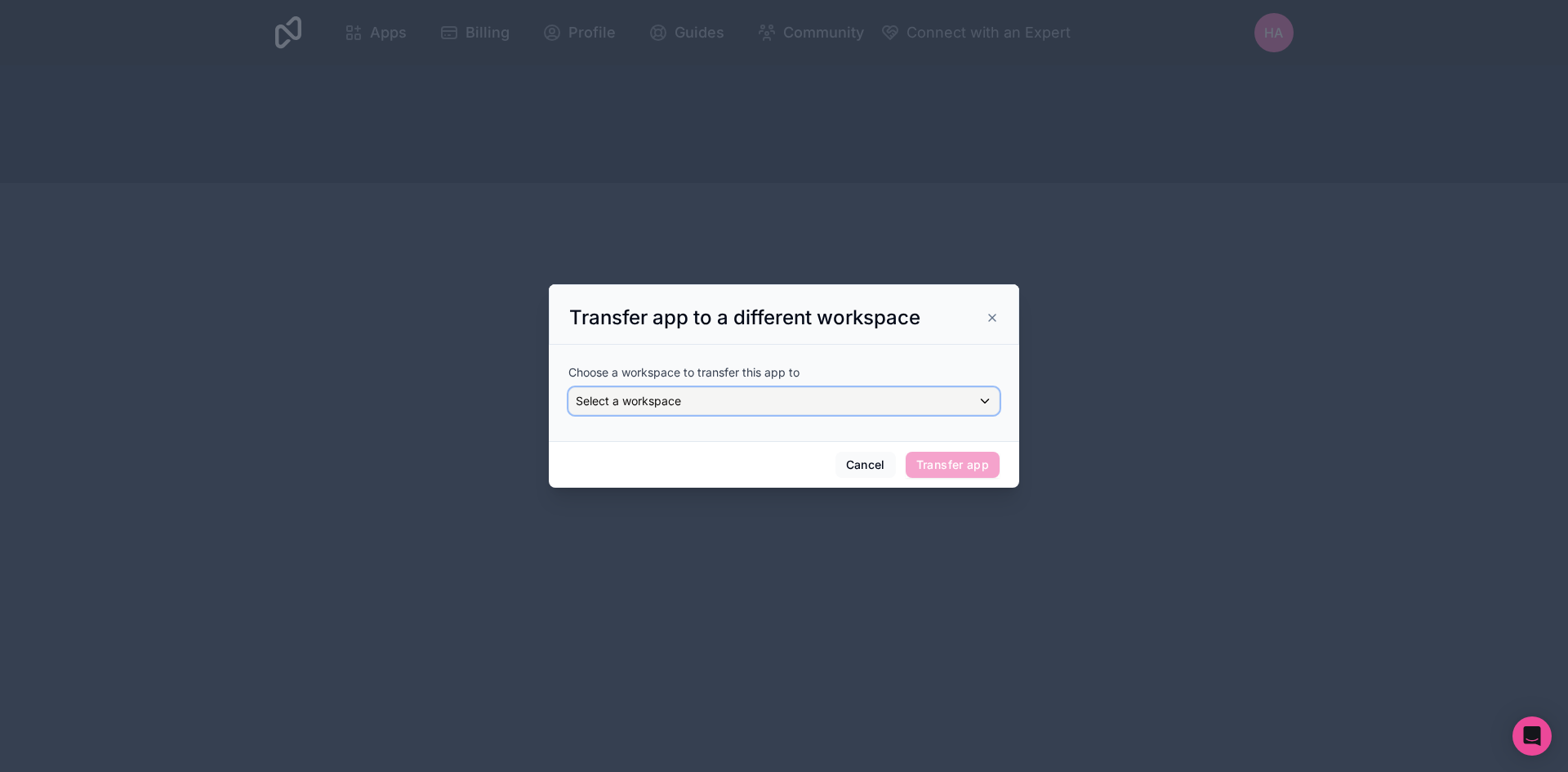
click at [754, 410] on div "Select a workspace" at bounding box center [784, 401] width 430 height 26
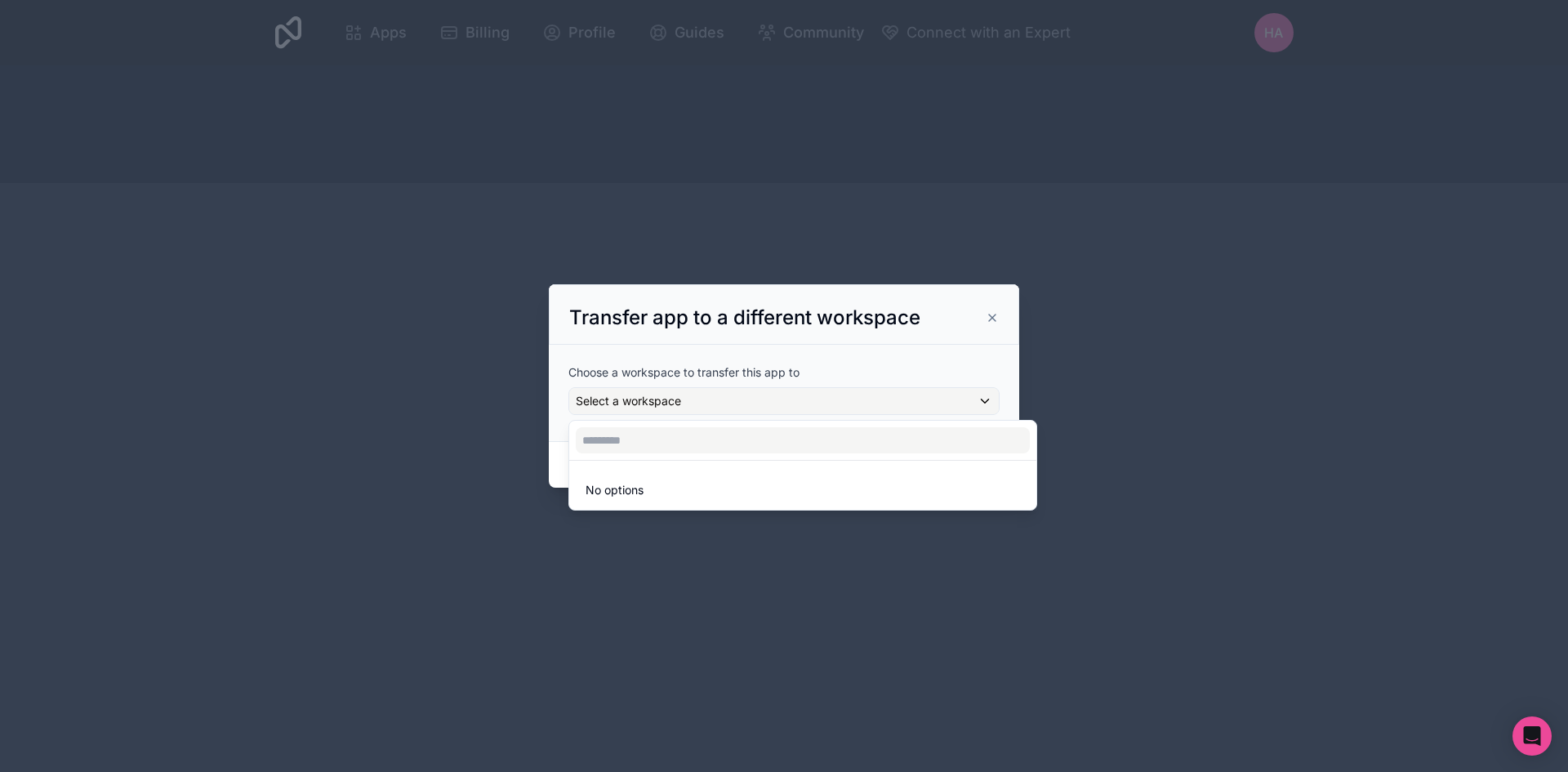
click at [613, 506] on ul "No options" at bounding box center [802, 485] width 467 height 49
click at [625, 489] on span "No options" at bounding box center [614, 489] width 58 height 14
click at [881, 361] on div at bounding box center [784, 386] width 471 height 204
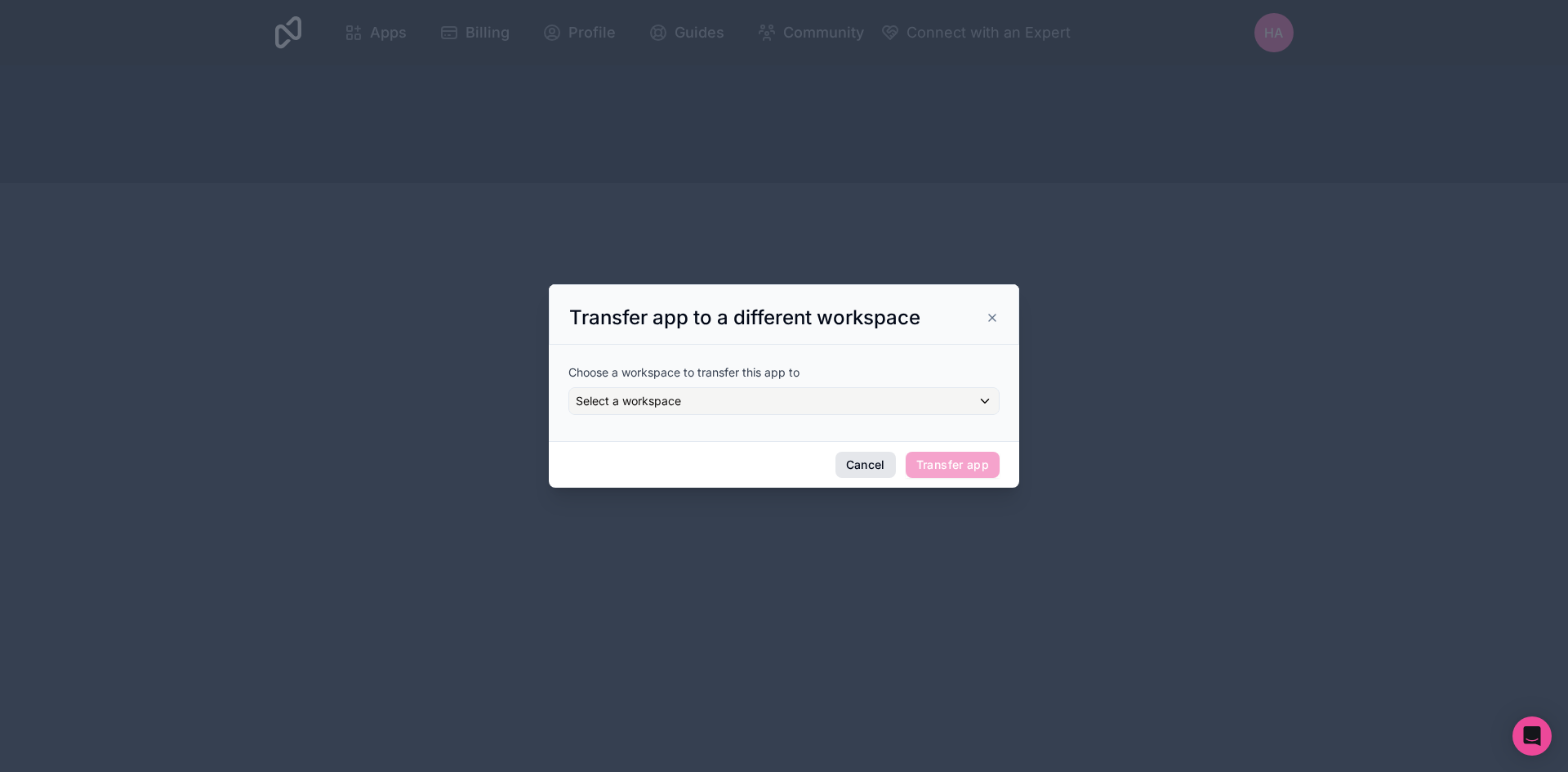
click at [882, 465] on button "Cancel" at bounding box center [866, 465] width 61 height 26
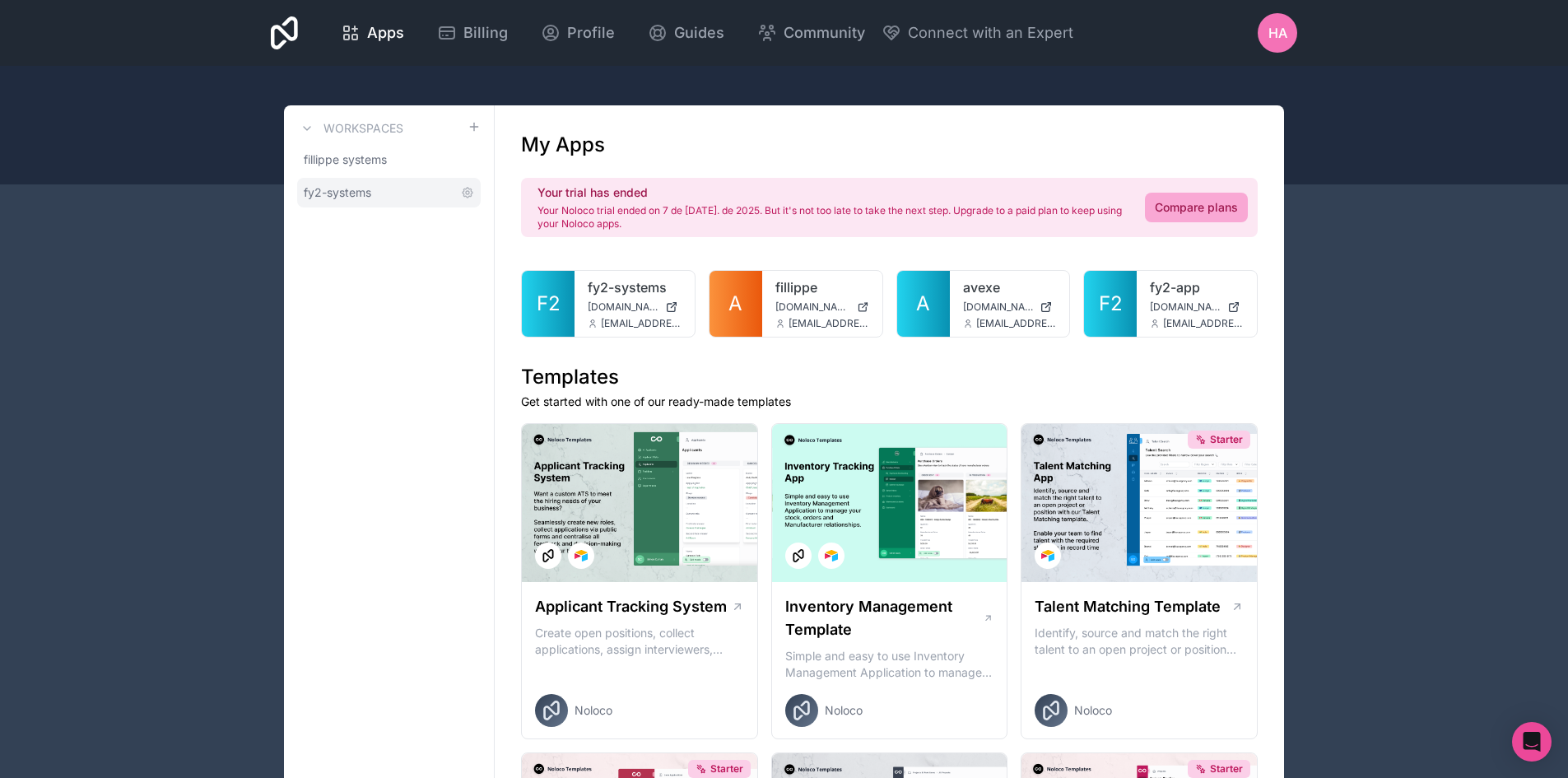
click at [354, 199] on span "fy2-systems" at bounding box center [338, 193] width 68 height 17
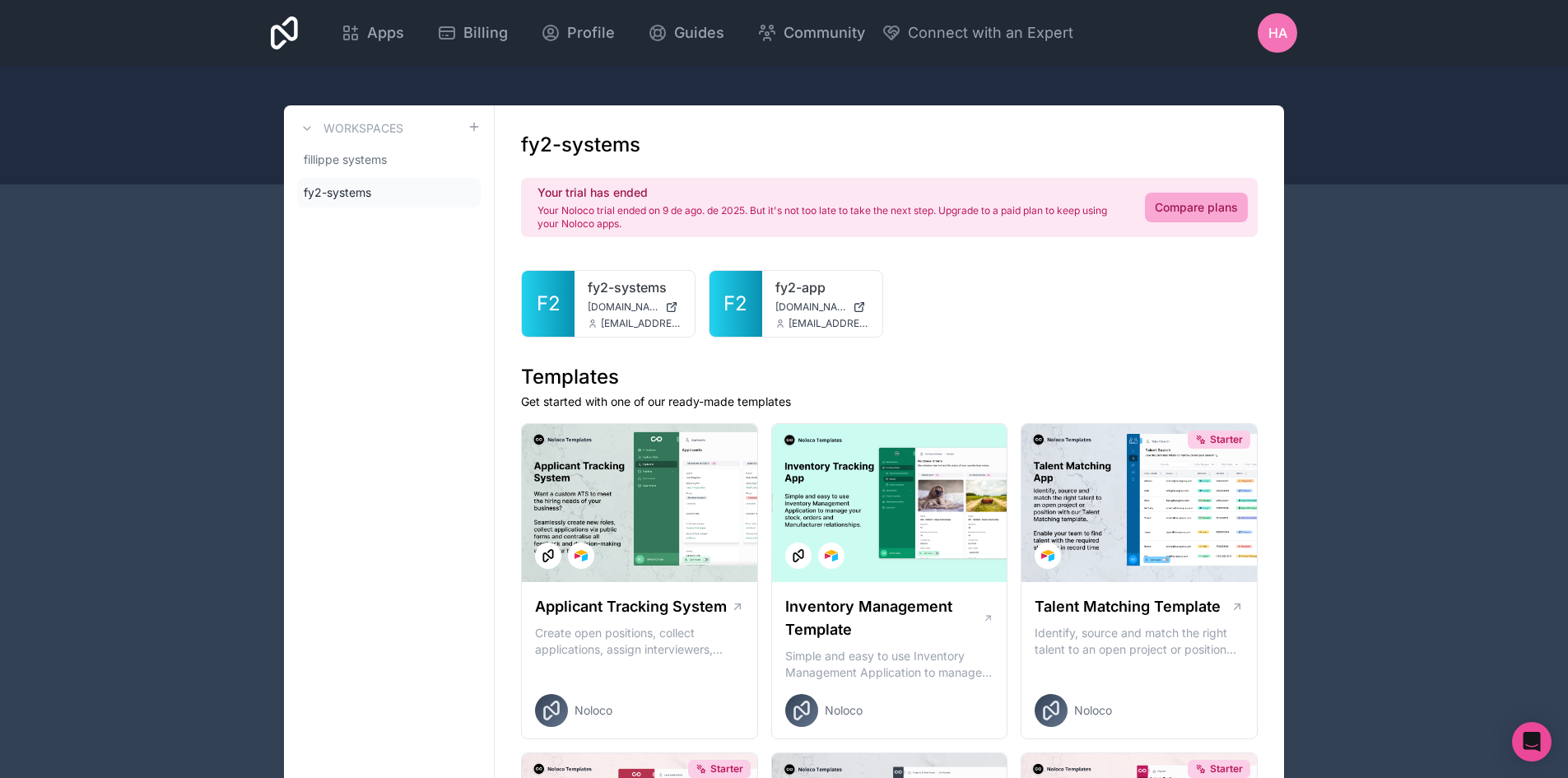
click at [361, 134] on h3 "Workspaces" at bounding box center [363, 128] width 79 height 17
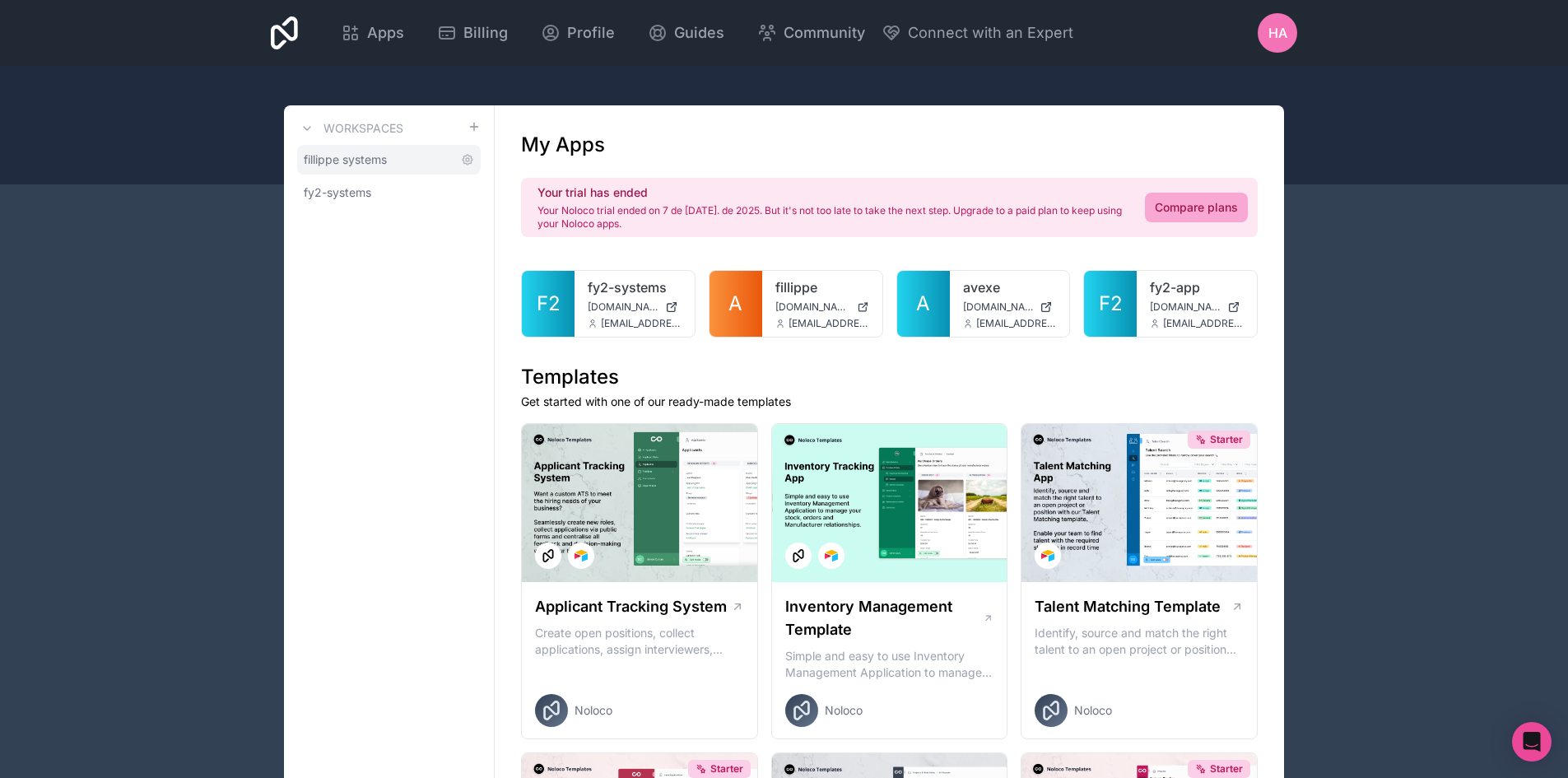
click at [341, 156] on span "fillippe systems" at bounding box center [345, 160] width 83 height 17
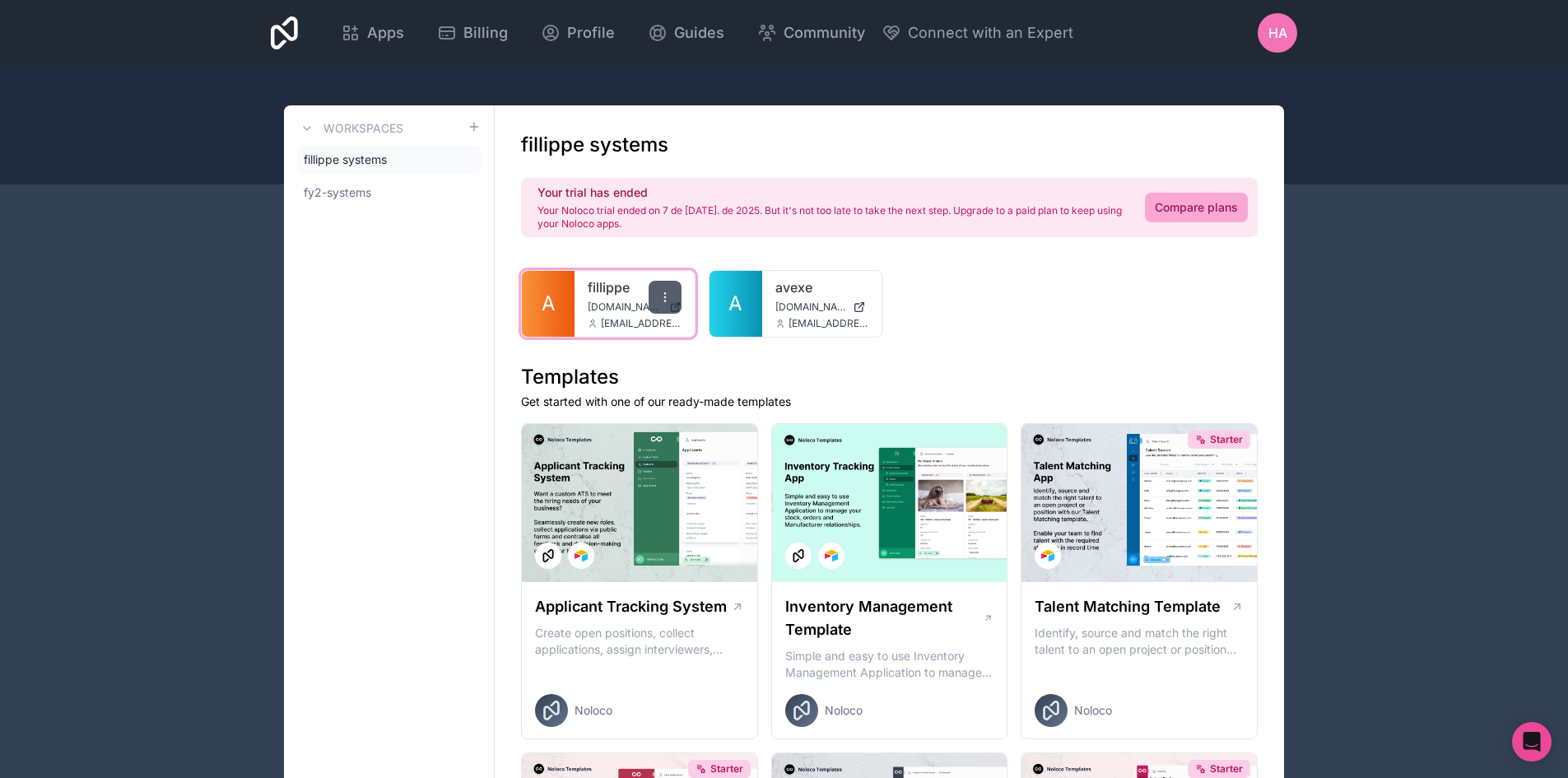
click at [660, 295] on icon at bounding box center [665, 297] width 13 height 13
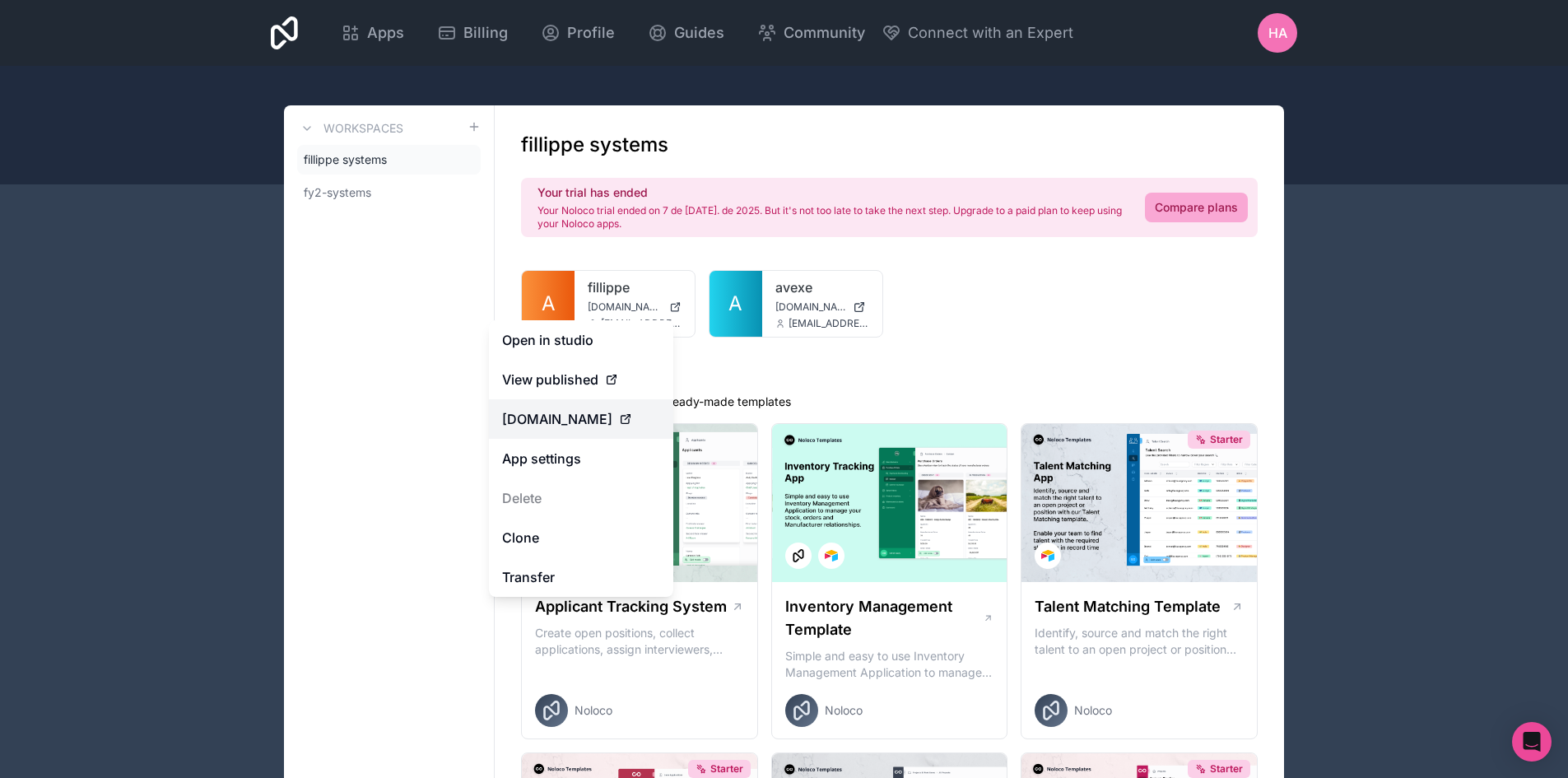
click at [581, 427] on span "[DOMAIN_NAME]" at bounding box center [557, 419] width 110 height 20
click at [587, 461] on link "App settings" at bounding box center [581, 459] width 185 height 40
